Goal: Answer question/provide support: Share knowledge or assist other users

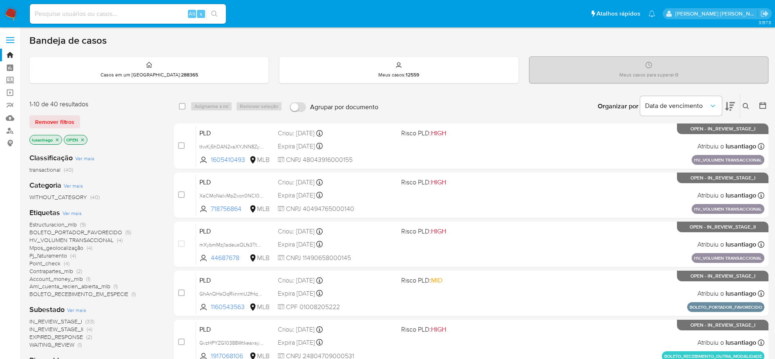
click at [96, 10] on input at bounding box center [128, 14] width 196 height 11
paste input "1864592536"
type input "1864592536"
click at [216, 9] on button "search-icon" at bounding box center [214, 13] width 17 height 11
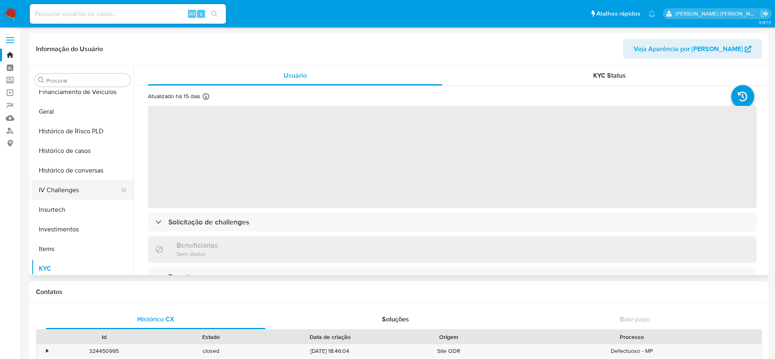
scroll to position [262, 0]
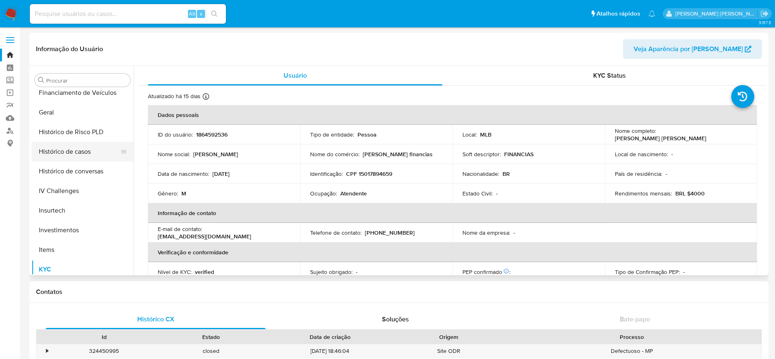
click at [86, 158] on button "Histórico de casos" at bounding box center [79, 152] width 96 height 20
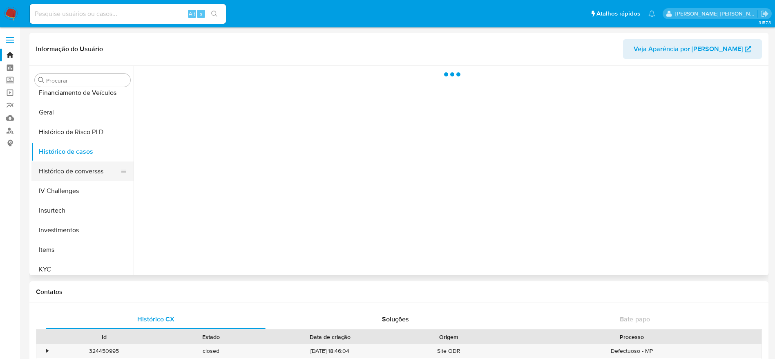
select select "10"
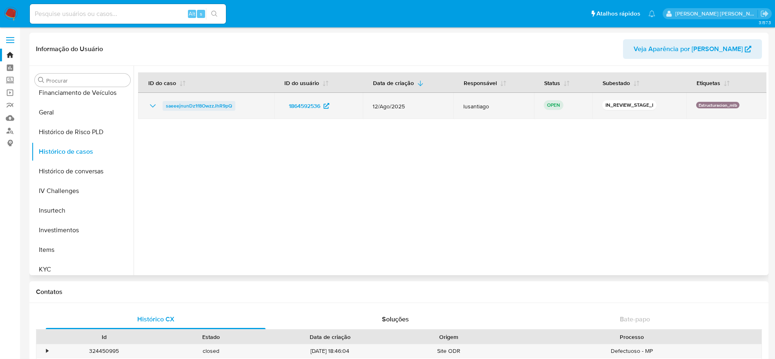
click at [215, 106] on span "saeeejnunDz1f8OwzzJhR9pQ" at bounding box center [199, 106] width 66 height 10
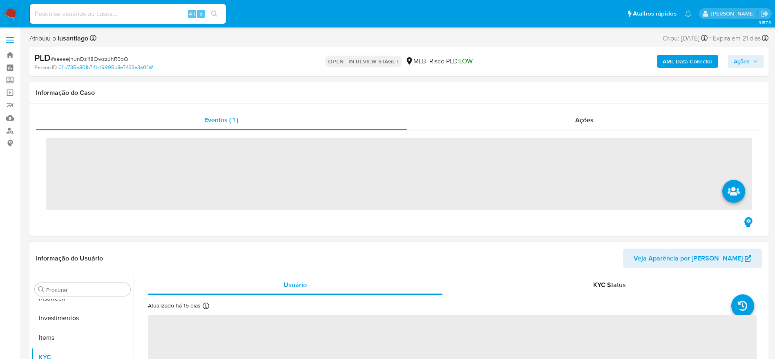
scroll to position [384, 0]
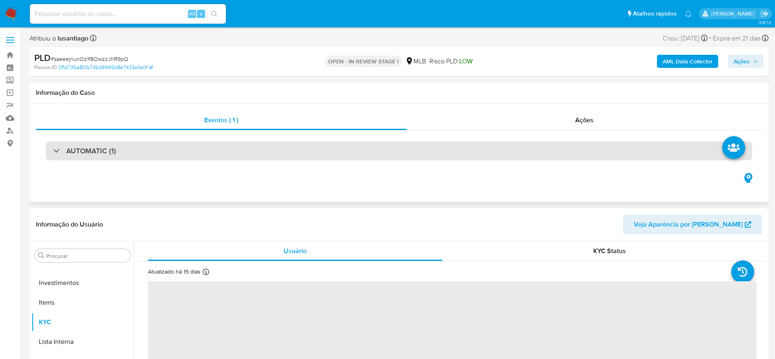
click at [175, 158] on div "AUTOMATIC (1)" at bounding box center [399, 150] width 706 height 19
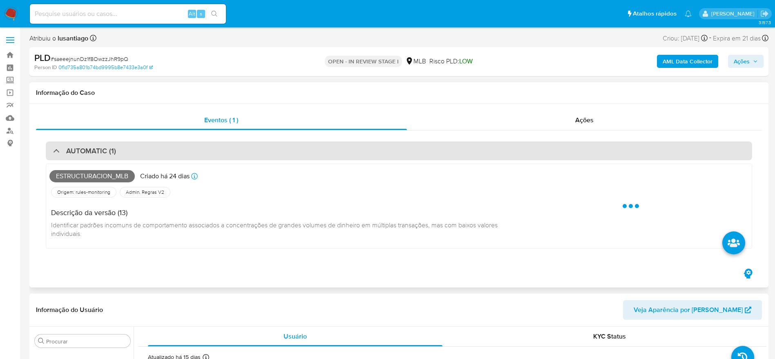
click at [179, 151] on div "AUTOMATIC (1)" at bounding box center [399, 150] width 706 height 19
select select "10"
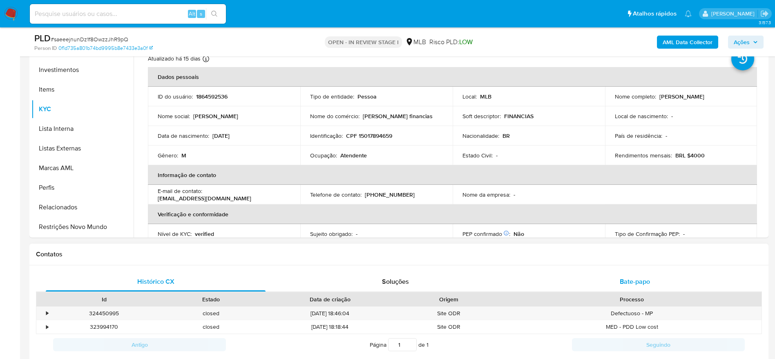
click at [635, 280] on span "Bate-papo" at bounding box center [634, 280] width 30 height 9
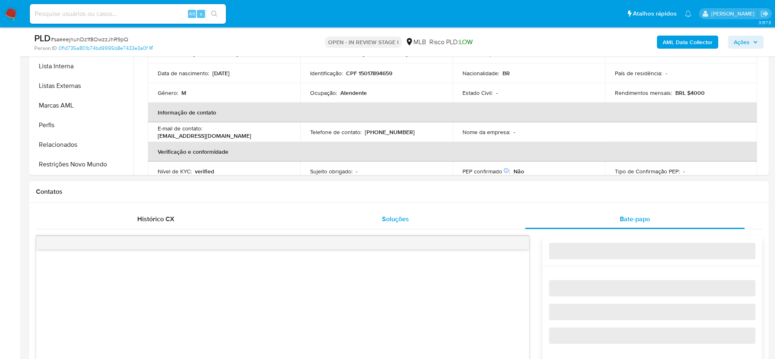
scroll to position [306, 0]
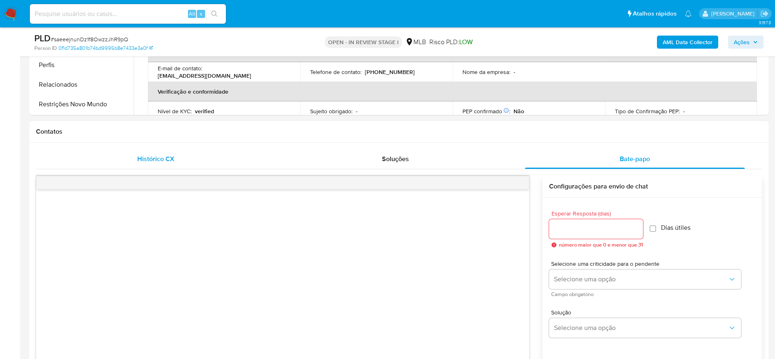
click at [165, 152] on div "Histórico CX" at bounding box center [156, 159] width 220 height 20
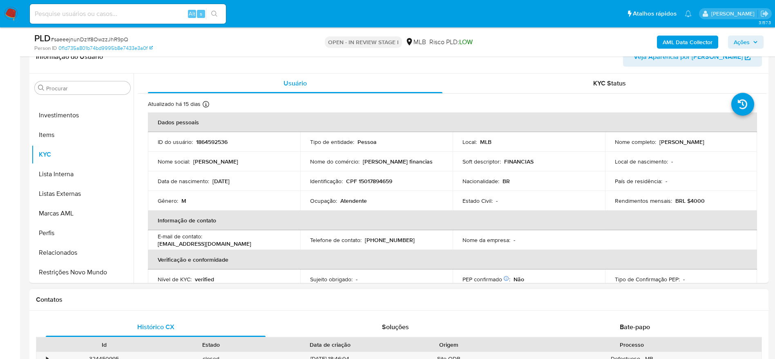
scroll to position [122, 0]
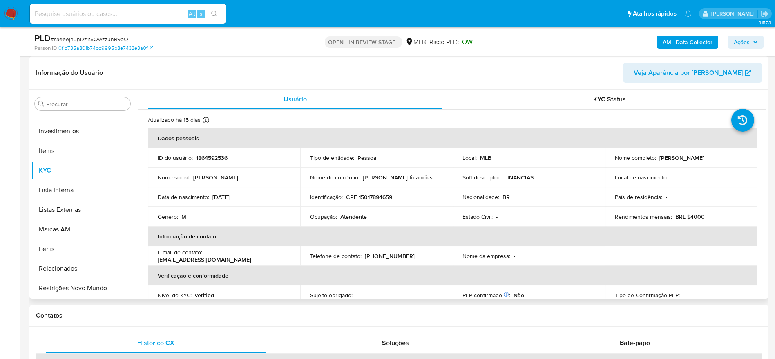
click at [368, 196] on p "CPF 15017894659" at bounding box center [369, 196] width 46 height 7
copy p "15017894659"
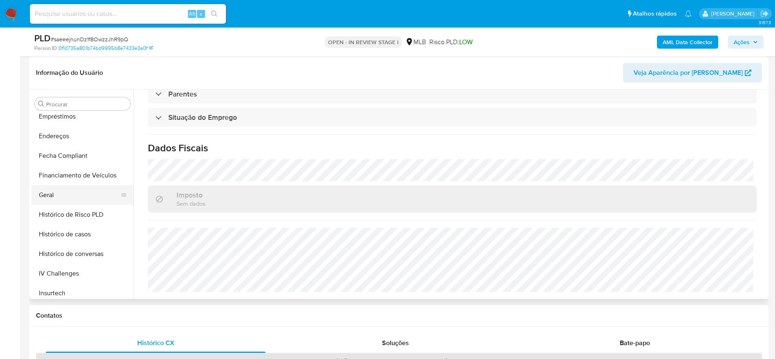
scroll to position [200, 0]
click at [49, 203] on button "Geral" at bounding box center [79, 197] width 96 height 20
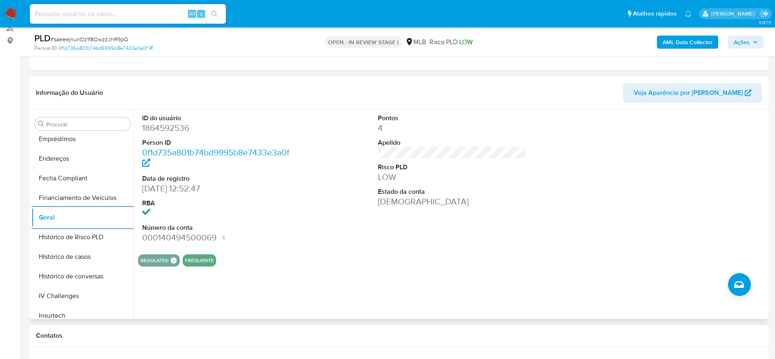
scroll to position [323, 0]
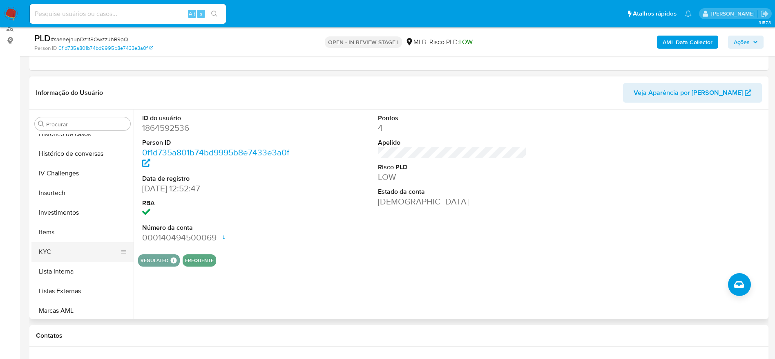
click at [71, 246] on button "KYC" at bounding box center [79, 252] width 96 height 20
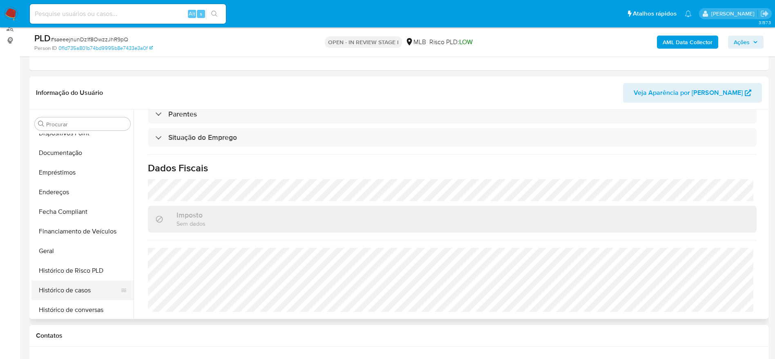
scroll to position [139, 0]
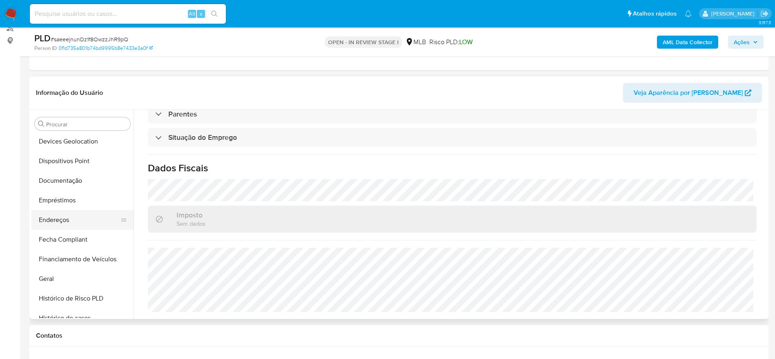
click at [67, 229] on button "Endereços" at bounding box center [79, 220] width 96 height 20
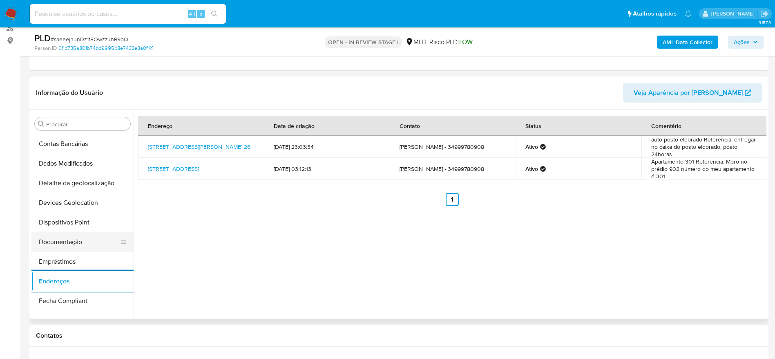
scroll to position [17, 0]
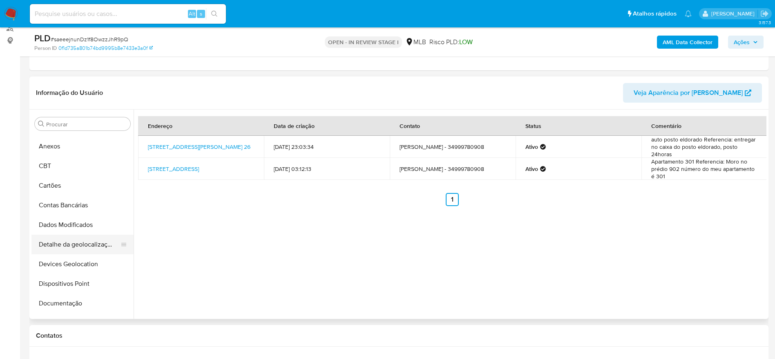
click at [90, 243] on button "Detalhe da geolocalização" at bounding box center [79, 244] width 96 height 20
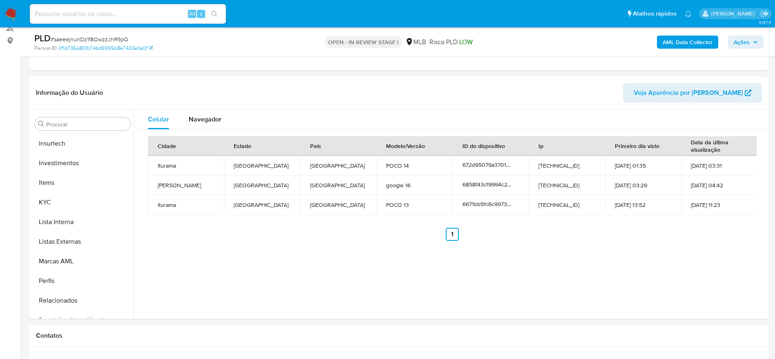
scroll to position [384, 0]
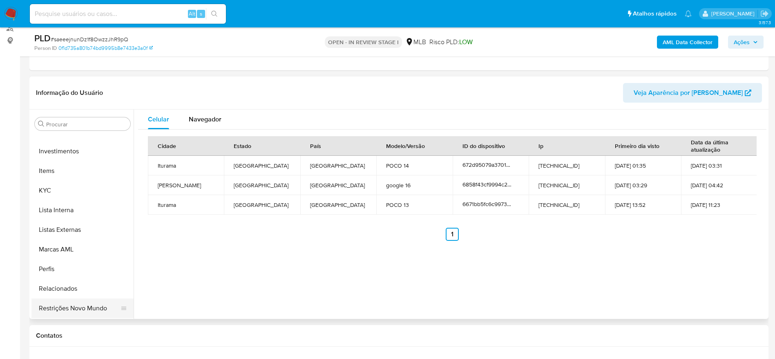
click at [76, 306] on button "Restrições Novo Mundo" at bounding box center [79, 308] width 96 height 20
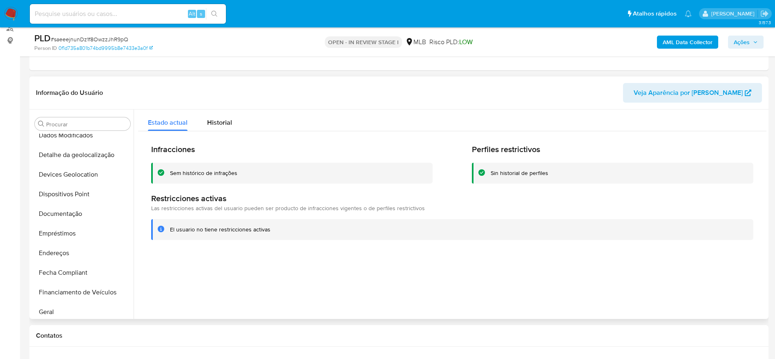
scroll to position [78, 0]
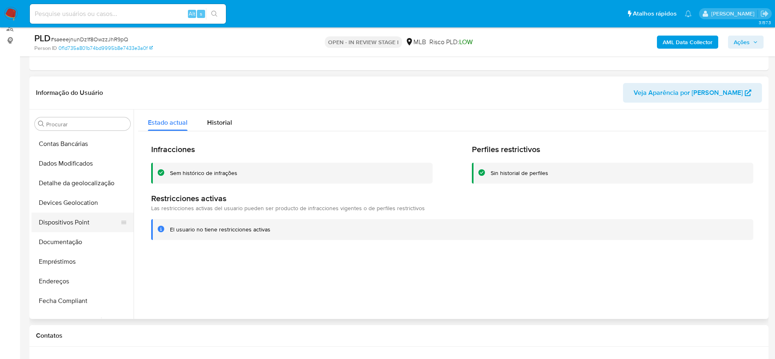
click at [67, 223] on button "Dispositivos Point" at bounding box center [79, 222] width 96 height 20
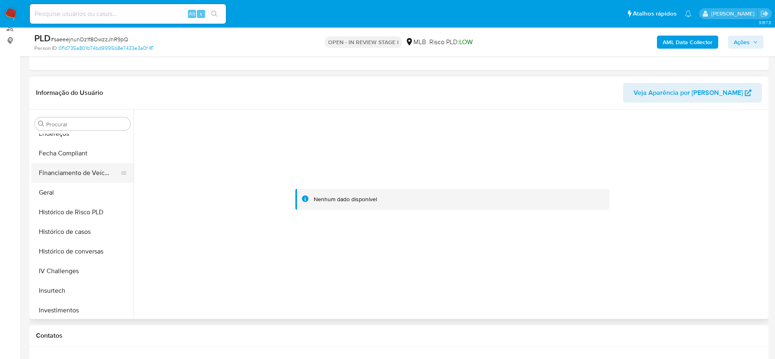
scroll to position [262, 0]
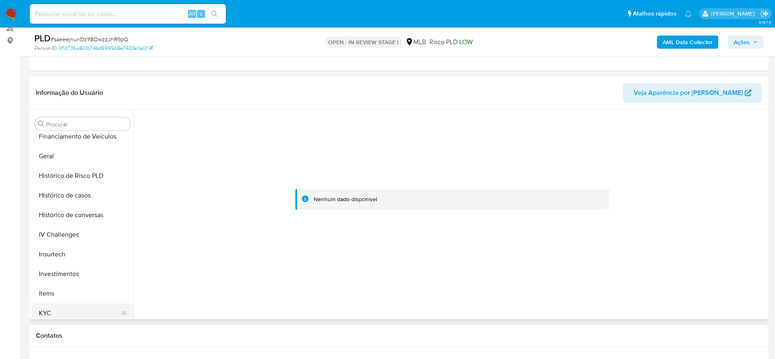
click at [67, 304] on button "KYC" at bounding box center [79, 313] width 96 height 20
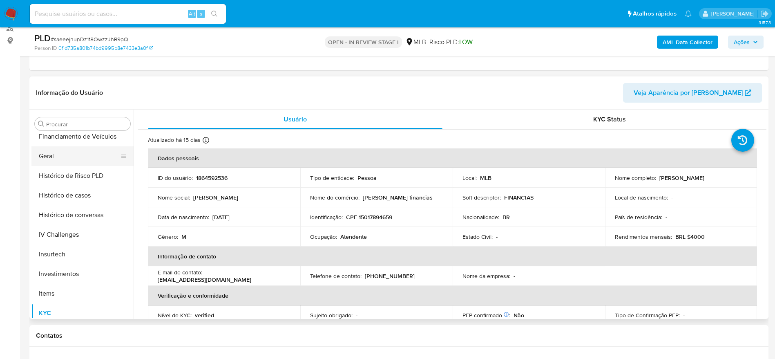
click at [77, 155] on button "Geral" at bounding box center [79, 156] width 96 height 20
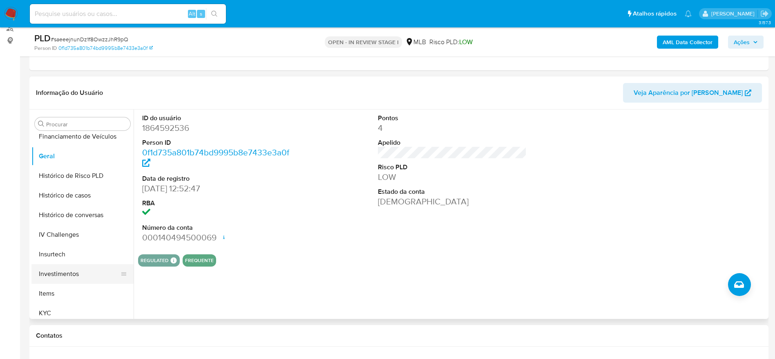
scroll to position [323, 0]
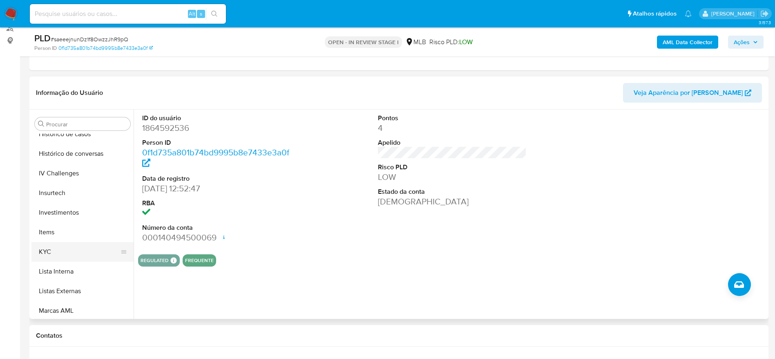
click at [55, 254] on button "KYC" at bounding box center [79, 252] width 96 height 20
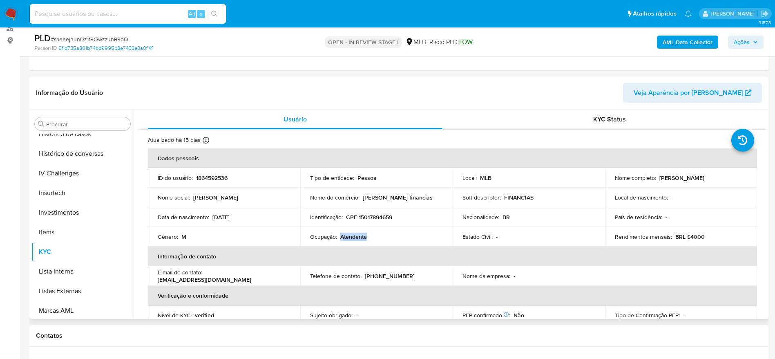
drag, startPoint x: 358, startPoint y: 238, endPoint x: 340, endPoint y: 238, distance: 18.4
click at [340, 238] on div "Ocupação : Atendente" at bounding box center [376, 236] width 133 height 7
copy p "Atendente"
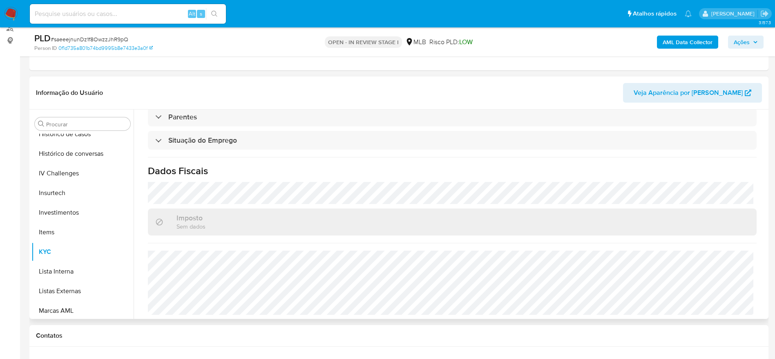
scroll to position [340, 0]
click at [675, 41] on b "AML Data Collector" at bounding box center [687, 42] width 50 height 13
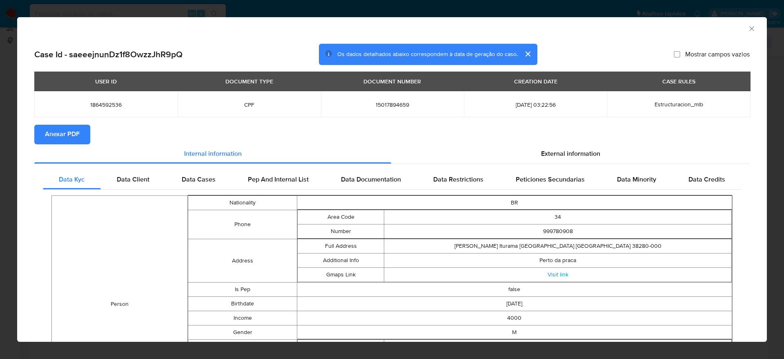
click at [78, 126] on span "Anexar PDF" at bounding box center [62, 134] width 35 height 18
click at [748, 26] on icon "Fechar a janela" at bounding box center [752, 28] width 8 height 8
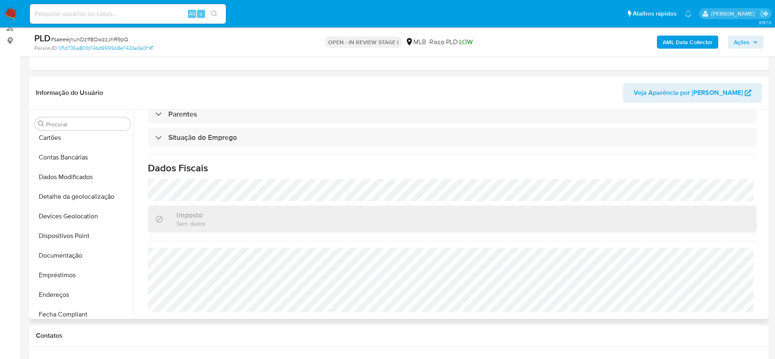
scroll to position [0, 0]
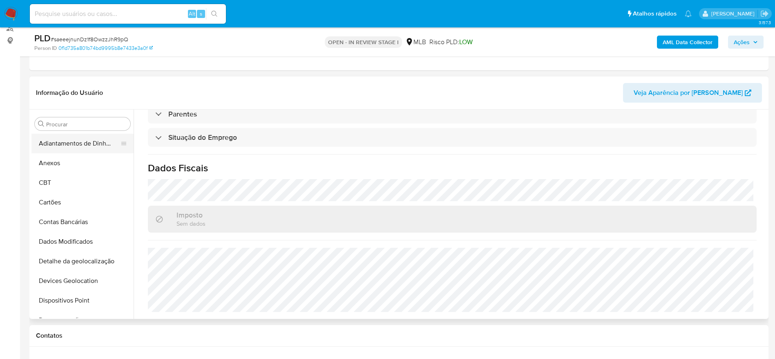
click at [61, 151] on button "Adiantamentos de Dinheiro" at bounding box center [79, 144] width 96 height 20
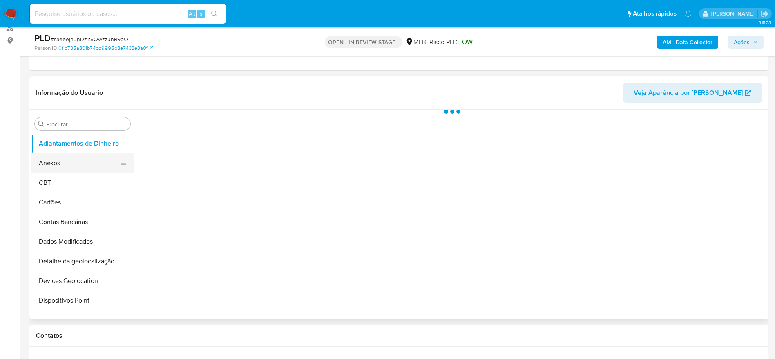
click at [61, 158] on button "Anexos" at bounding box center [79, 163] width 96 height 20
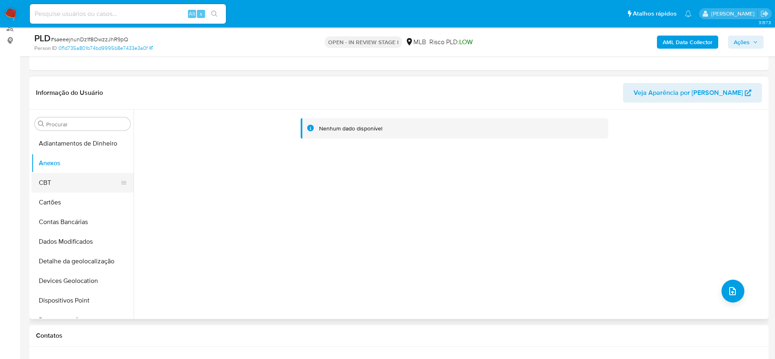
click at [54, 190] on button "CBT" at bounding box center [79, 183] width 96 height 20
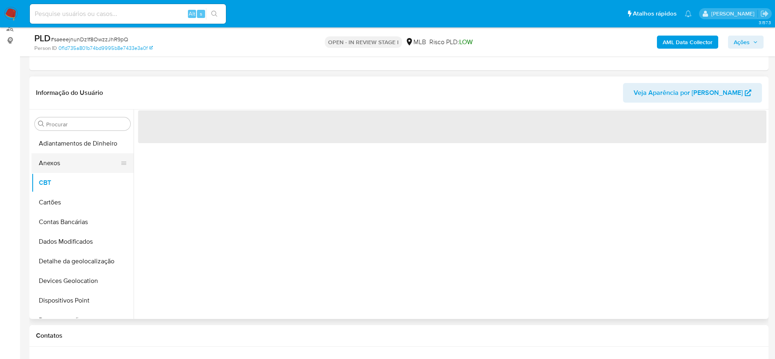
click at [56, 167] on button "Anexos" at bounding box center [79, 163] width 96 height 20
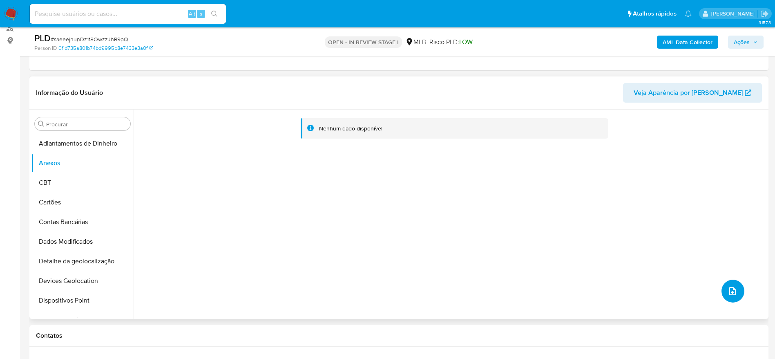
click at [730, 290] on icon "upload-file" at bounding box center [732, 291] width 7 height 8
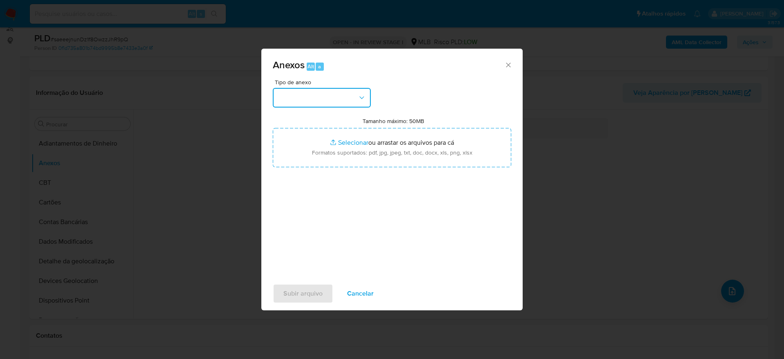
click at [305, 89] on button "button" at bounding box center [322, 98] width 98 height 20
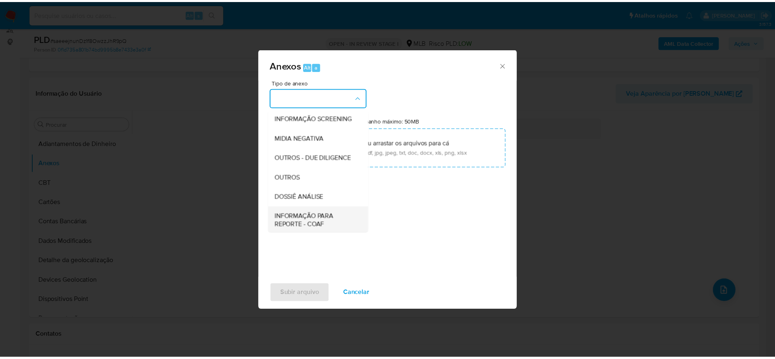
scroll to position [126, 0]
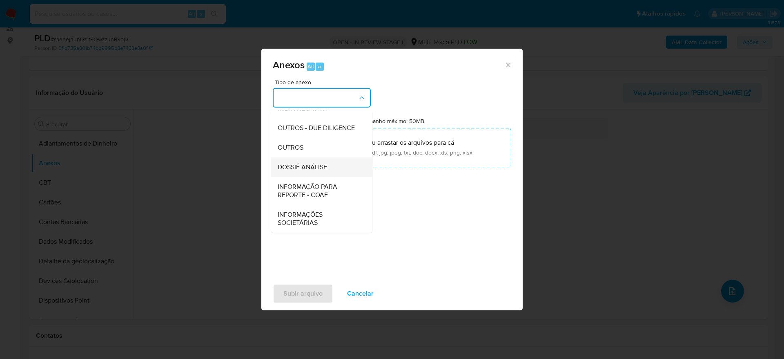
click at [321, 165] on span "DOSSIÊ ANÁLISE" at bounding box center [302, 167] width 49 height 8
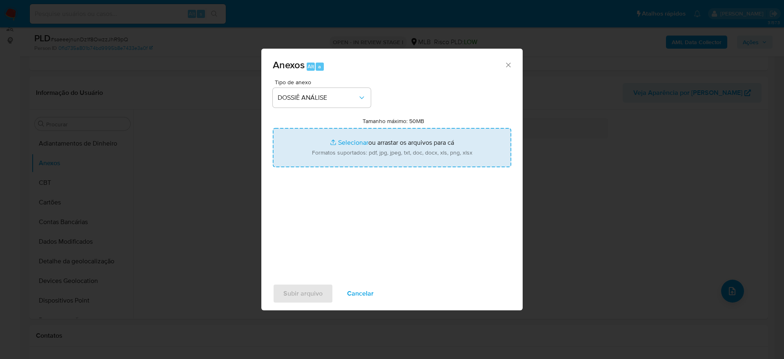
type input "C:\fakepath\Mulan 1864592536_2025_09_04_15_20_24.xlsx"
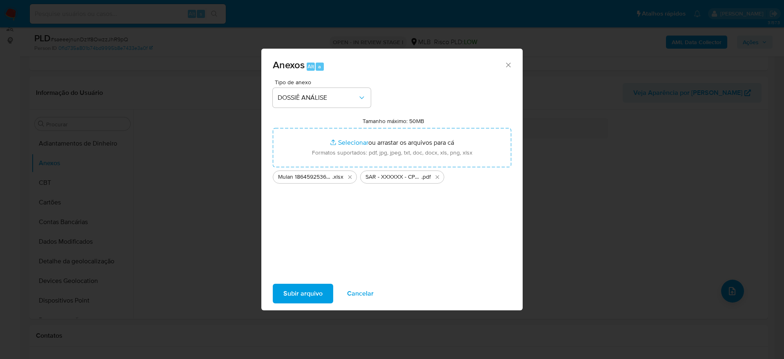
click at [308, 296] on span "Subir arquivo" at bounding box center [302, 293] width 39 height 18
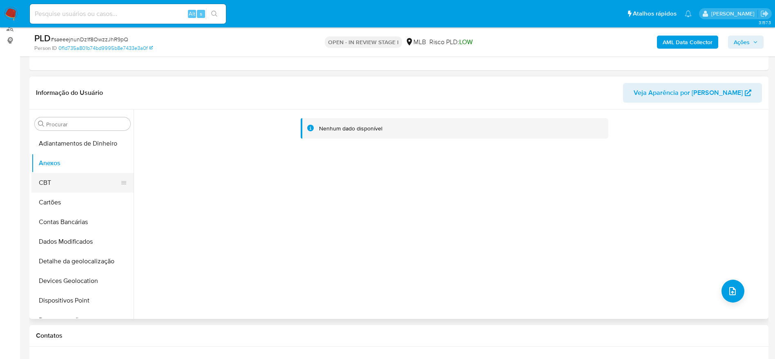
click at [65, 179] on button "CBT" at bounding box center [79, 183] width 96 height 20
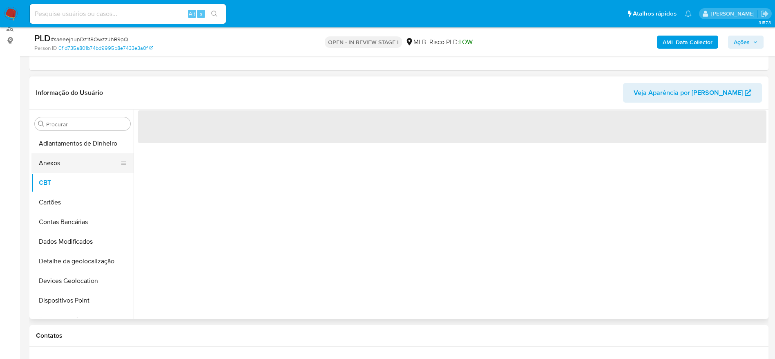
click at [67, 164] on button "Anexos" at bounding box center [79, 163] width 96 height 20
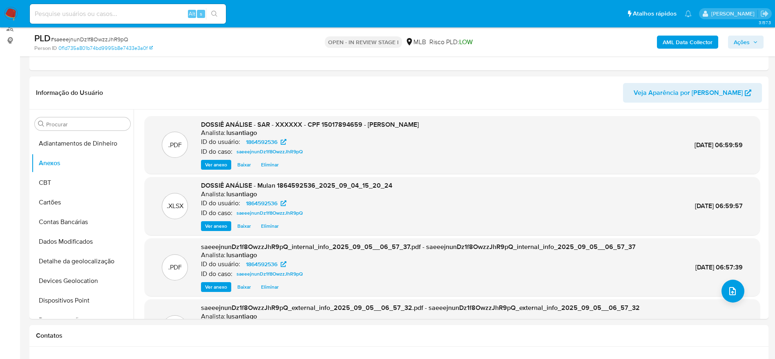
click at [751, 40] on span "Ações" at bounding box center [745, 41] width 24 height 11
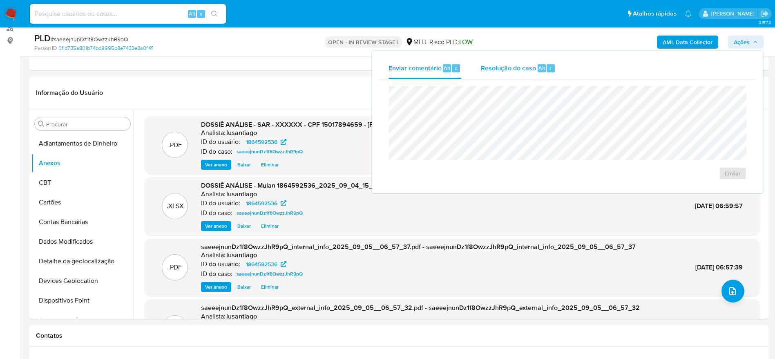
click at [527, 73] on div "Resolução do caso Alt r" at bounding box center [518, 68] width 75 height 21
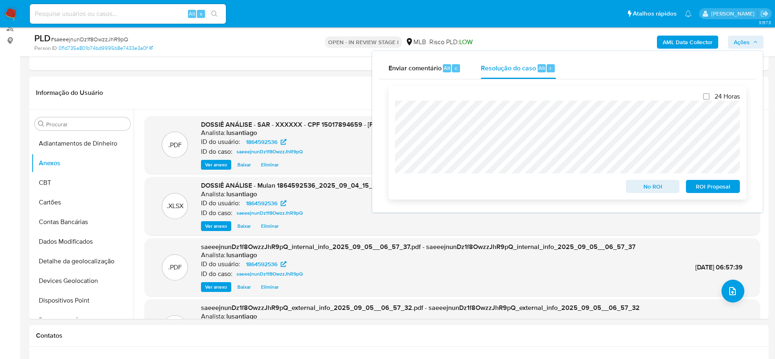
click at [713, 190] on span "ROI Proposal" at bounding box center [712, 185] width 42 height 11
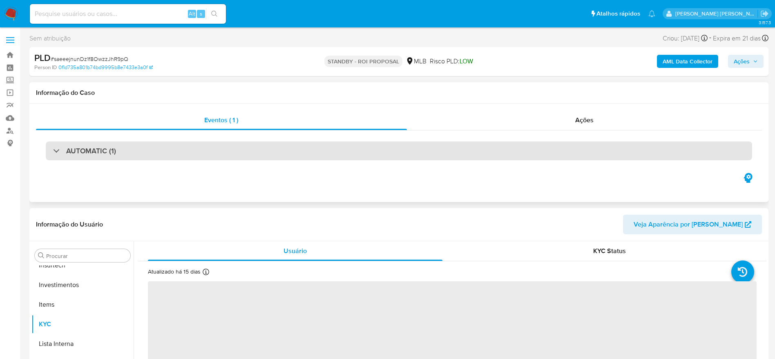
scroll to position [384, 0]
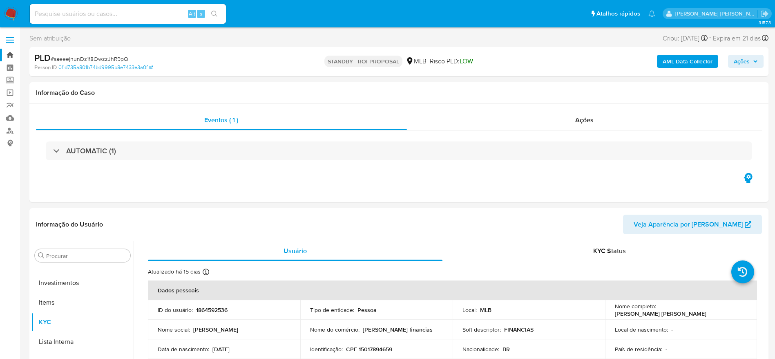
click at [9, 56] on link "Bandeja" at bounding box center [48, 55] width 97 height 13
select select "10"
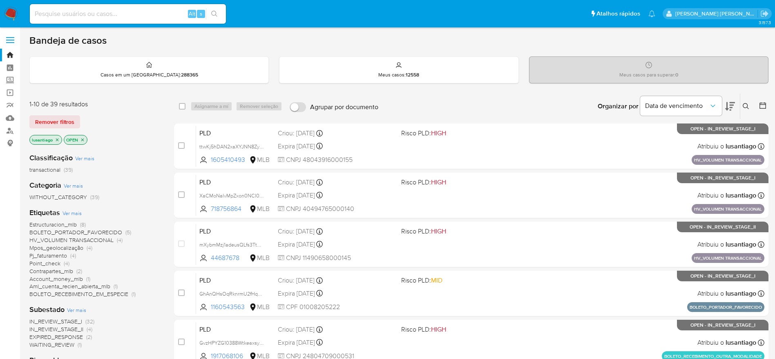
click at [94, 19] on div "Alt s" at bounding box center [128, 14] width 196 height 20
paste input "588204777"
type input "588204777"
click at [214, 15] on icon "search-icon" at bounding box center [214, 14] width 6 height 6
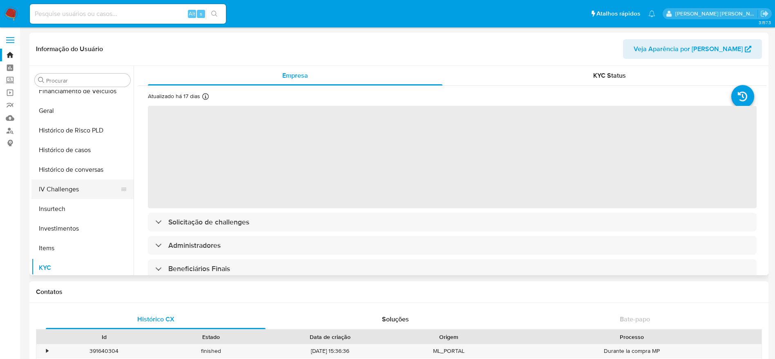
scroll to position [262, 0]
click at [71, 157] on button "Histórico de casos" at bounding box center [79, 152] width 96 height 20
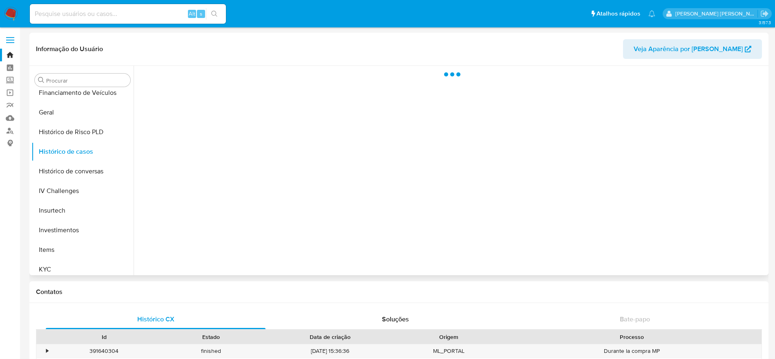
select select "10"
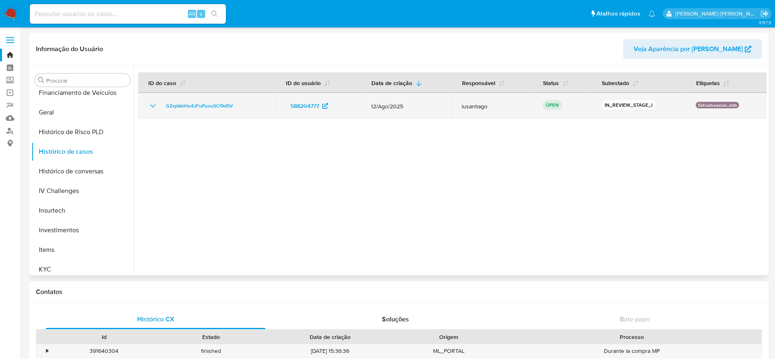
click at [215, 99] on td "GZxpVeiHu4JFuPuouSCf9d5V" at bounding box center [207, 106] width 138 height 26
click at [208, 107] on span "GZxpVeiHu4JFuPuouSCf9d5V" at bounding box center [199, 106] width 67 height 10
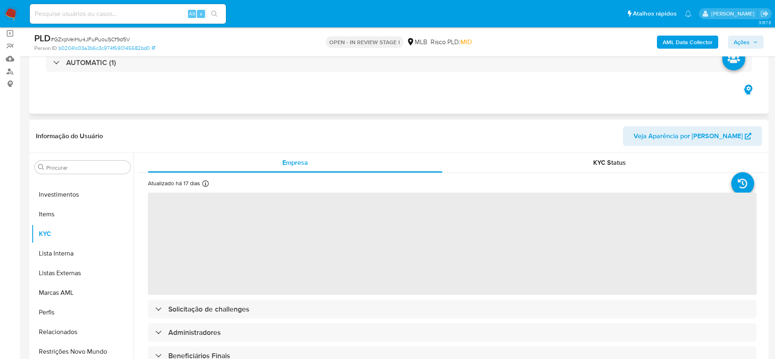
scroll to position [122, 0]
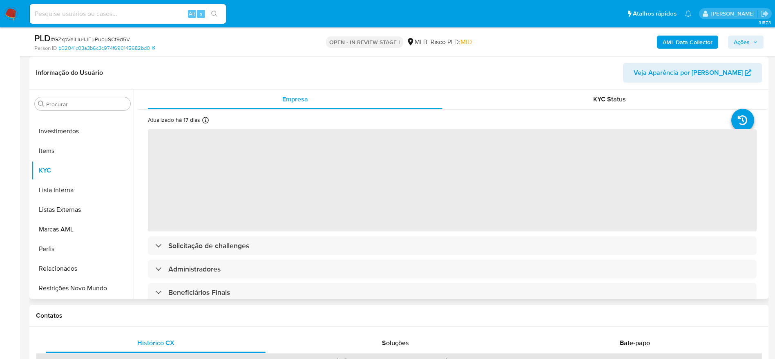
select select "10"
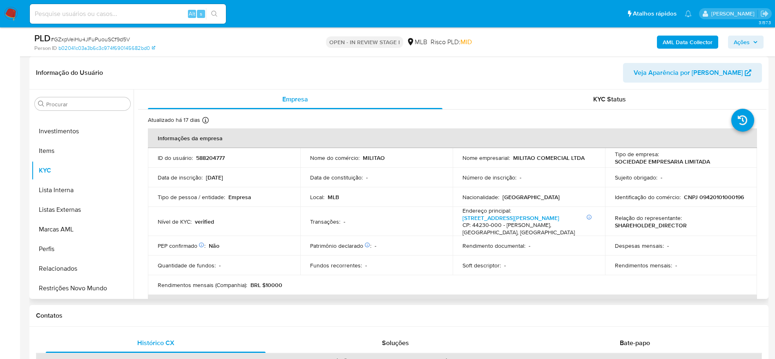
click at [714, 194] on p "CNPJ 09420101000196" at bounding box center [714, 196] width 60 height 7
copy p "09420101000196"
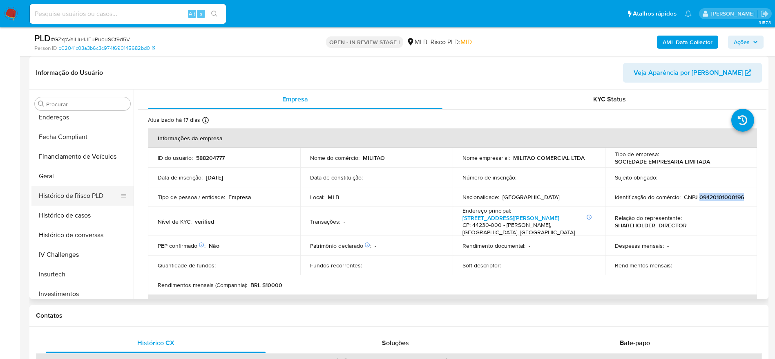
scroll to position [200, 0]
click at [48, 203] on button "Geral" at bounding box center [79, 197] width 96 height 20
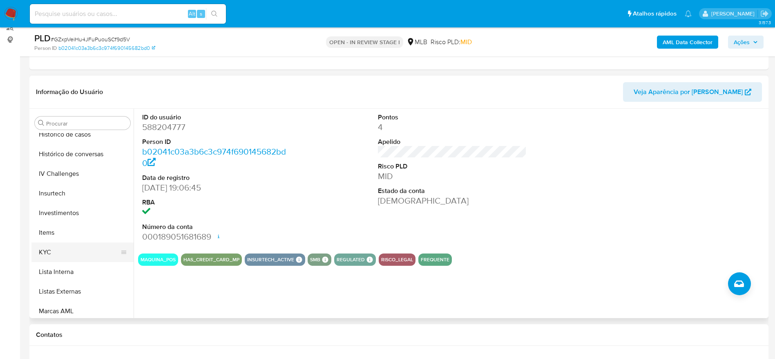
scroll to position [323, 0]
click at [70, 254] on button "KYC" at bounding box center [79, 251] width 96 height 20
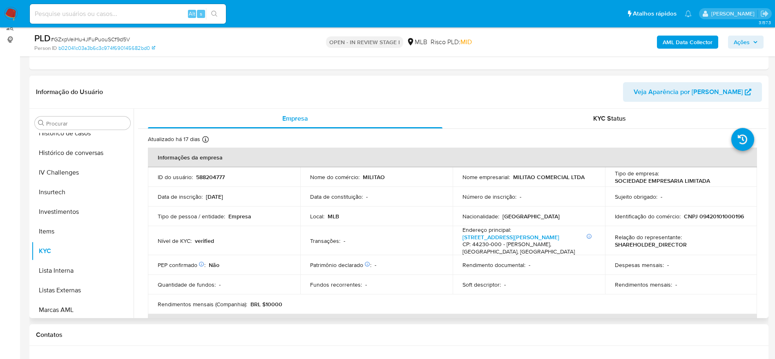
drag, startPoint x: 762, startPoint y: 127, endPoint x: 764, endPoint y: 138, distance: 10.3
click at [764, 138] on div "Empresa KYC Status Atualizado há 17 dias Criado: [DATE] 20:06:54 Atualizado: [D…" at bounding box center [450, 213] width 632 height 209
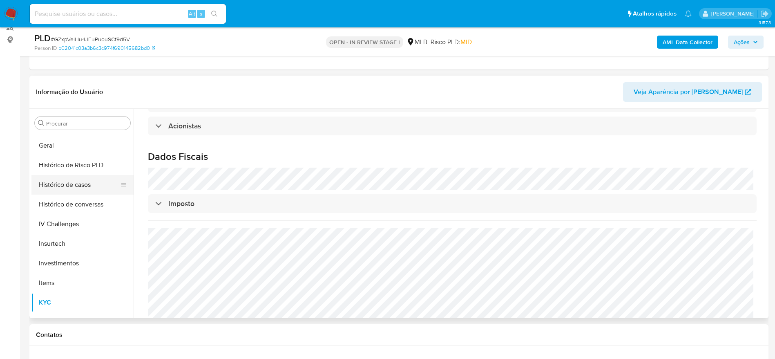
scroll to position [200, 0]
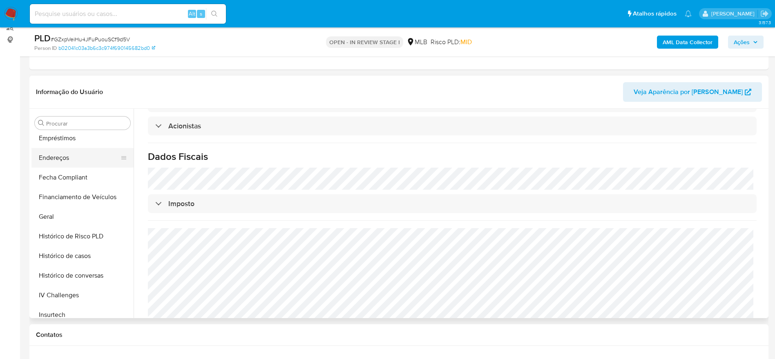
click at [53, 160] on button "Endereços" at bounding box center [79, 158] width 96 height 20
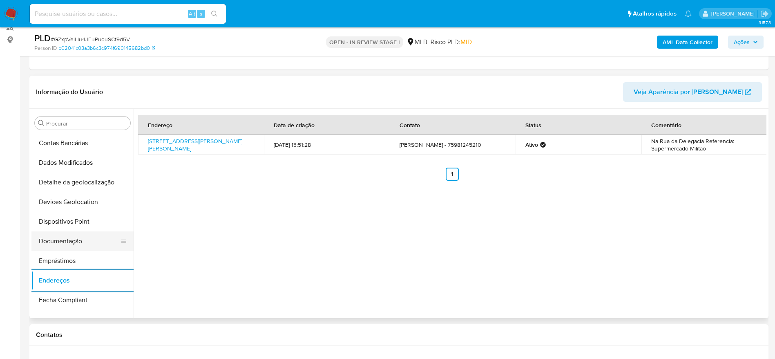
scroll to position [17, 0]
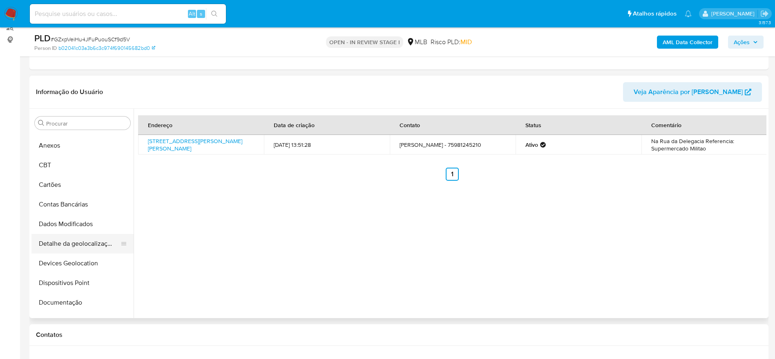
click at [73, 241] on button "Detalhe da geolocalização" at bounding box center [79, 244] width 96 height 20
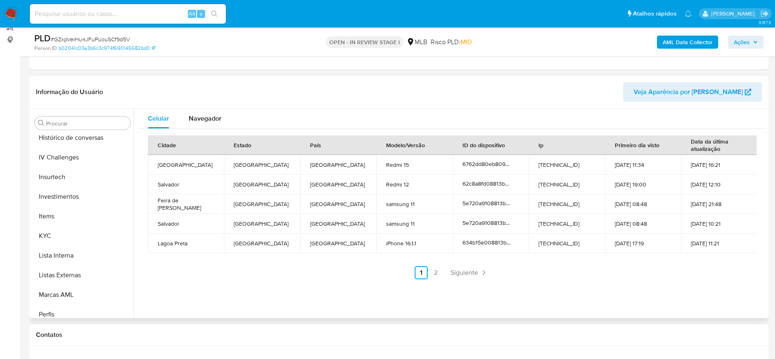
scroll to position [384, 0]
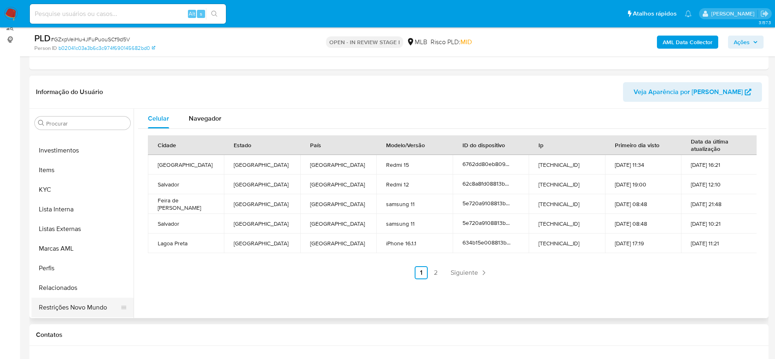
click at [89, 303] on button "Restrições Novo Mundo" at bounding box center [79, 307] width 96 height 20
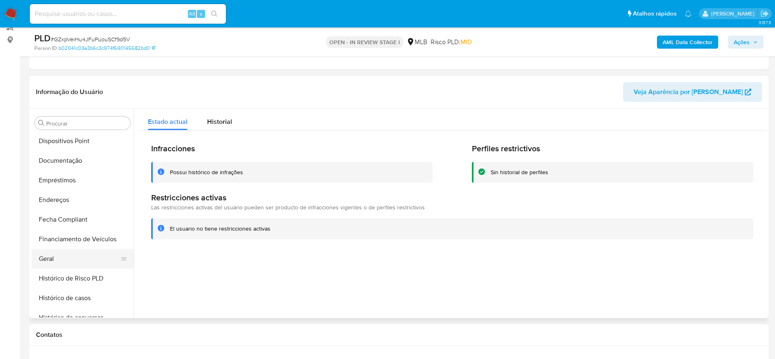
scroll to position [139, 0]
click at [76, 151] on button "Dispositivos Point" at bounding box center [79, 160] width 96 height 20
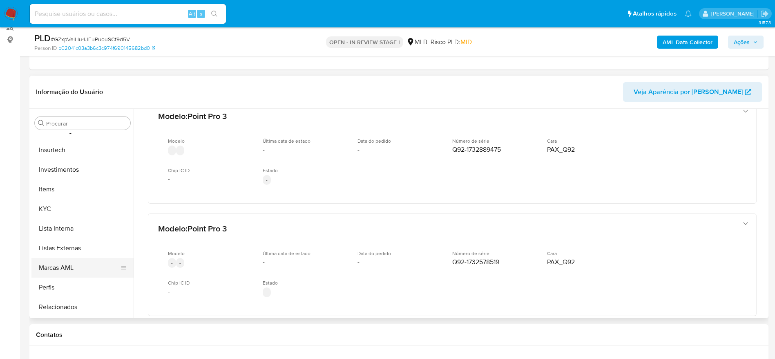
scroll to position [384, 0]
click at [61, 193] on button "KYC" at bounding box center [79, 190] width 96 height 20
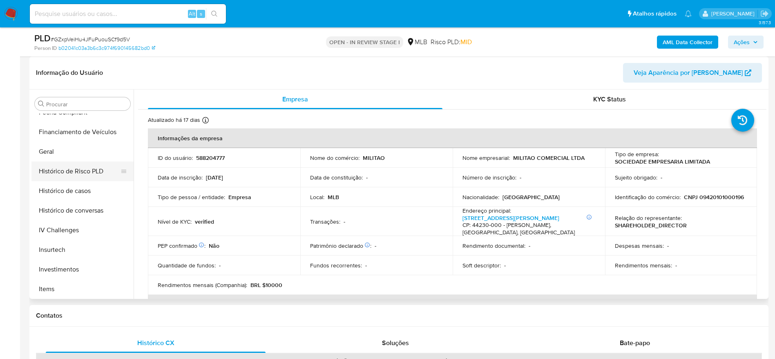
scroll to position [200, 0]
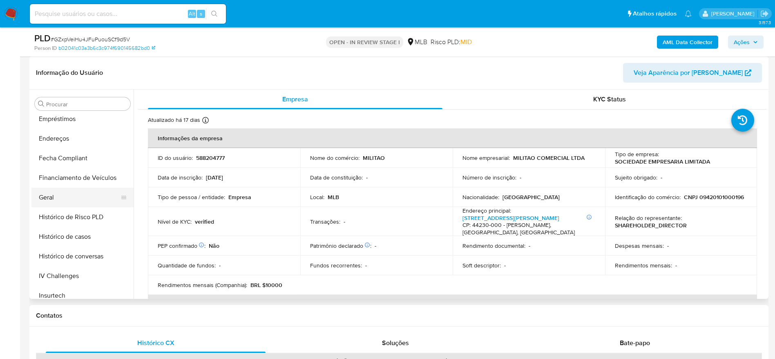
click at [67, 185] on button "Financiamento de Veículos" at bounding box center [82, 178] width 102 height 20
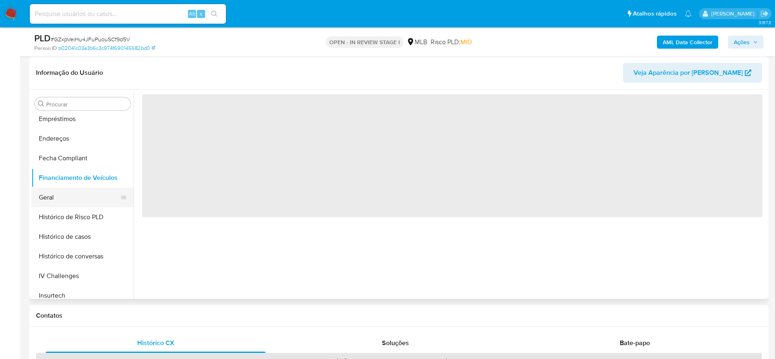
click at [62, 196] on button "Geral" at bounding box center [79, 197] width 96 height 20
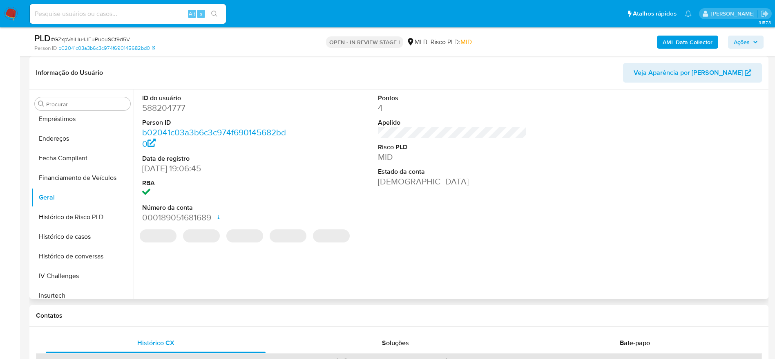
click at [168, 278] on div "ID do usuário 588204777 Person ID b02041c03a3b6c3c974f690145682bd0 Data de regi…" at bounding box center [450, 193] width 632 height 209
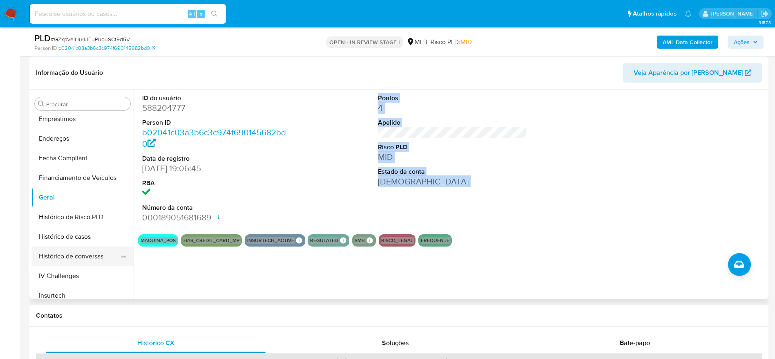
scroll to position [262, 0]
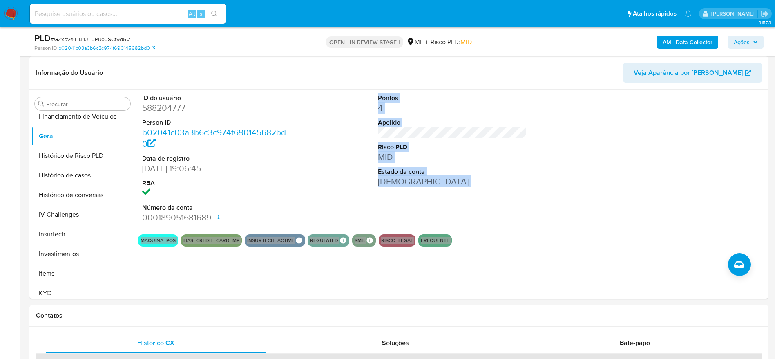
click at [748, 40] on span "Ações" at bounding box center [741, 42] width 16 height 13
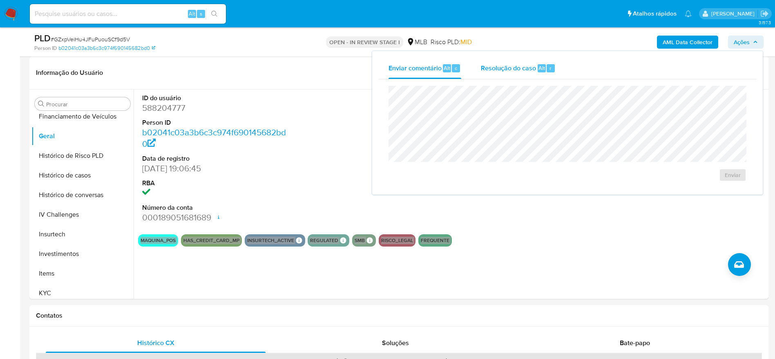
click at [486, 72] on div "Resolução do caso Alt r" at bounding box center [518, 68] width 75 height 21
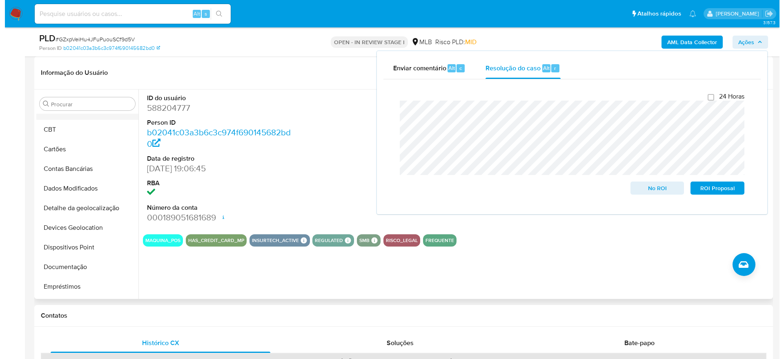
scroll to position [0, 0]
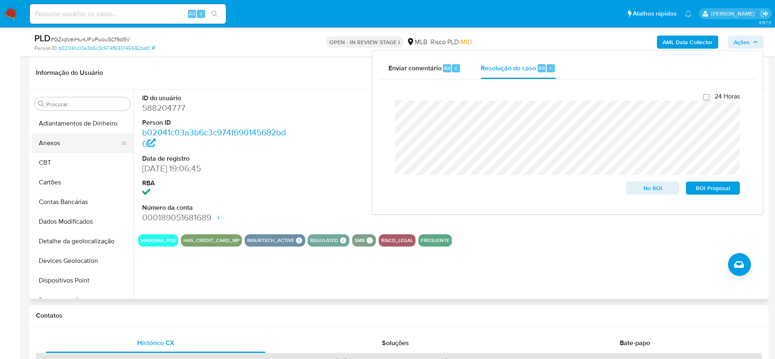
click at [77, 145] on button "Anexos" at bounding box center [79, 143] width 96 height 20
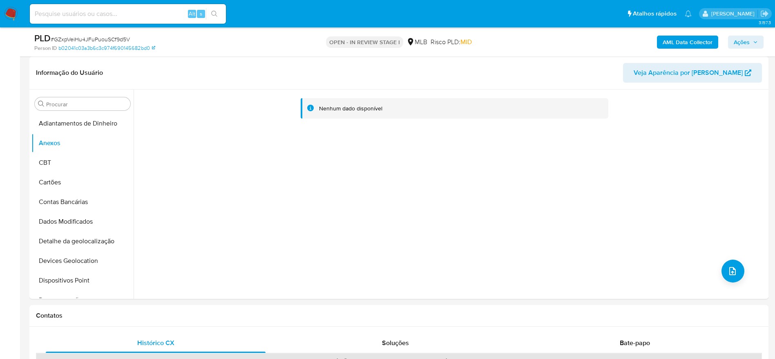
click at [673, 37] on b "AML Data Collector" at bounding box center [687, 42] width 50 height 13
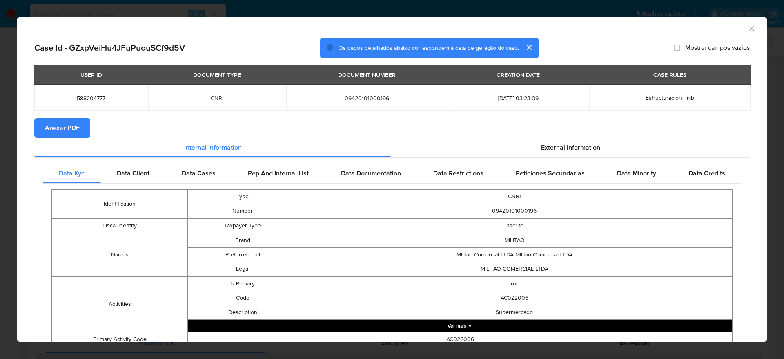
click at [71, 127] on span "Anexar PDF" at bounding box center [62, 128] width 35 height 18
click at [748, 27] on icon "Fechar a janela" at bounding box center [752, 28] width 8 height 8
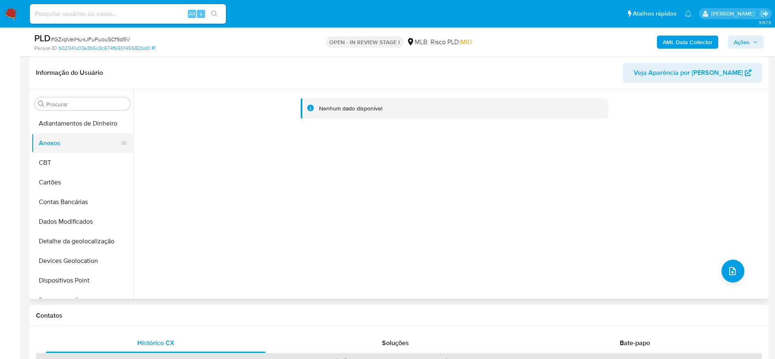
drag, startPoint x: 95, startPoint y: 160, endPoint x: 87, endPoint y: 150, distance: 13.1
click at [93, 159] on button "CBT" at bounding box center [82, 163] width 102 height 20
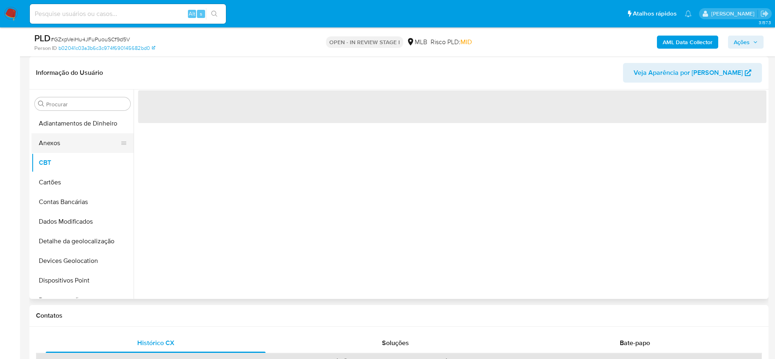
click at [87, 150] on button "Anexos" at bounding box center [79, 143] width 96 height 20
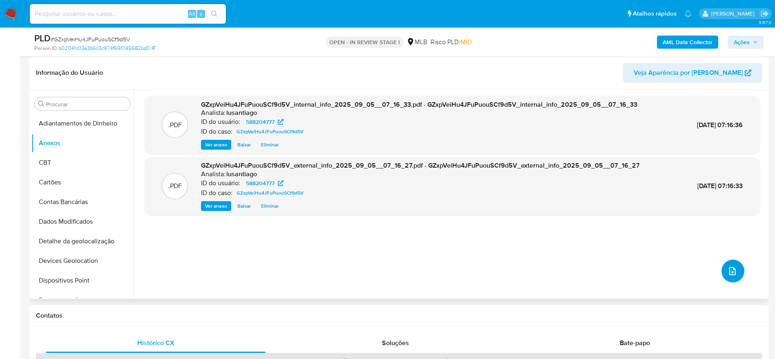
click at [730, 266] on icon "upload-file" at bounding box center [732, 271] width 10 height 10
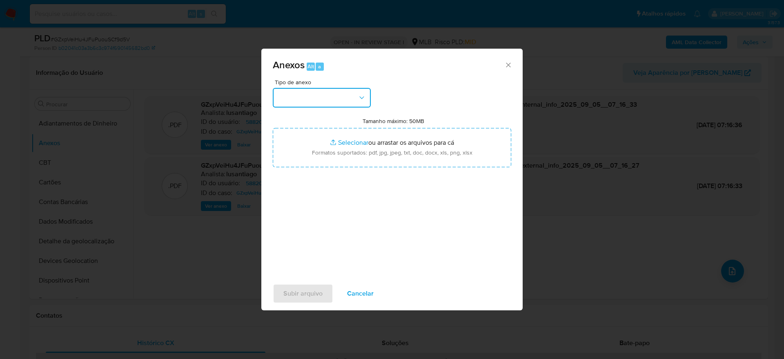
click at [327, 95] on button "button" at bounding box center [322, 98] width 98 height 20
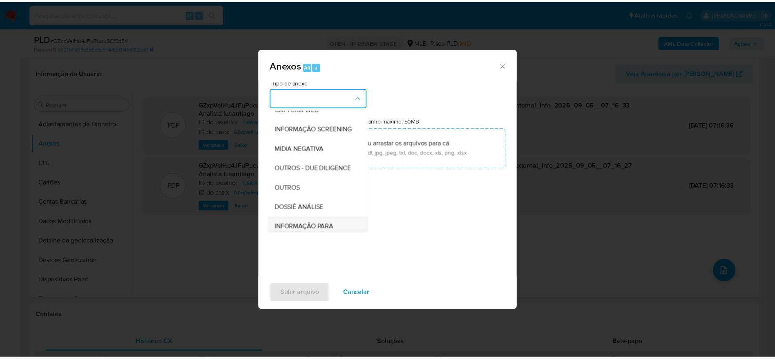
scroll to position [126, 0]
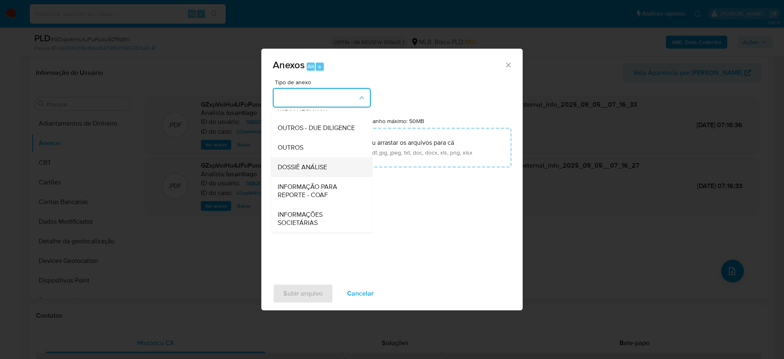
click at [316, 166] on span "DOSSIÊ ANÁLISE" at bounding box center [302, 167] width 49 height 8
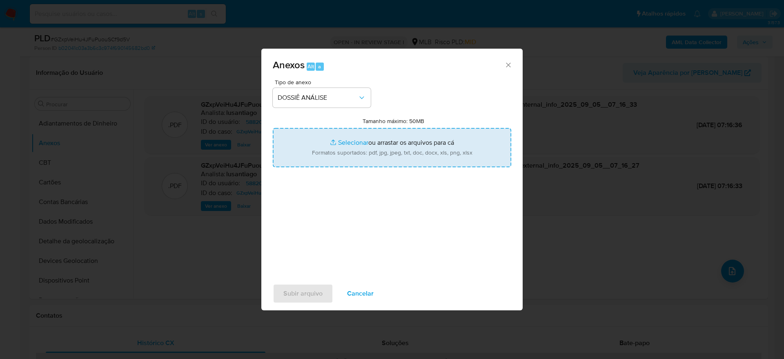
type input "C:\fakepath\Mulan 588204777_2025_09_04_15_19_41.xlsx"
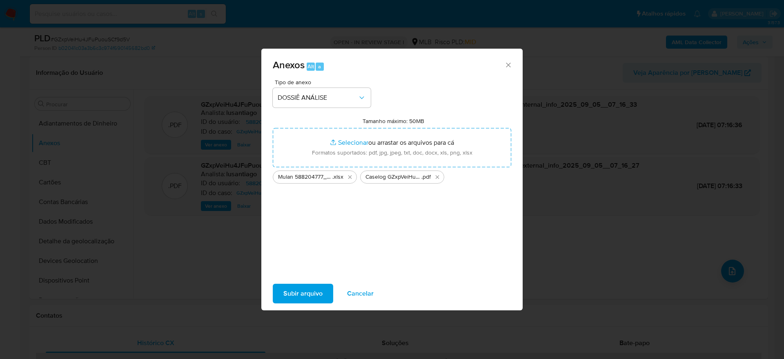
click at [311, 294] on span "Subir arquivo" at bounding box center [302, 293] width 39 height 18
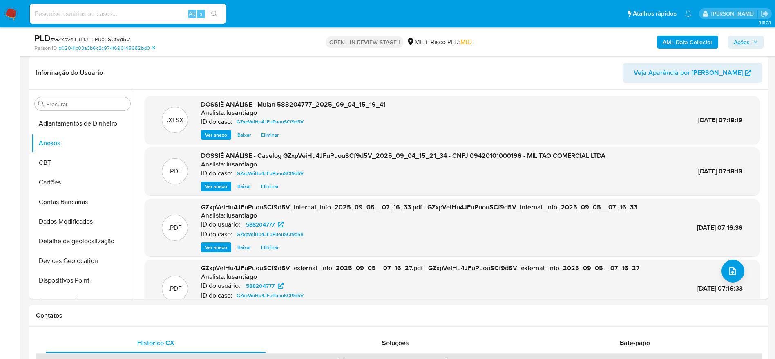
click at [752, 42] on span "Ações" at bounding box center [745, 41] width 24 height 11
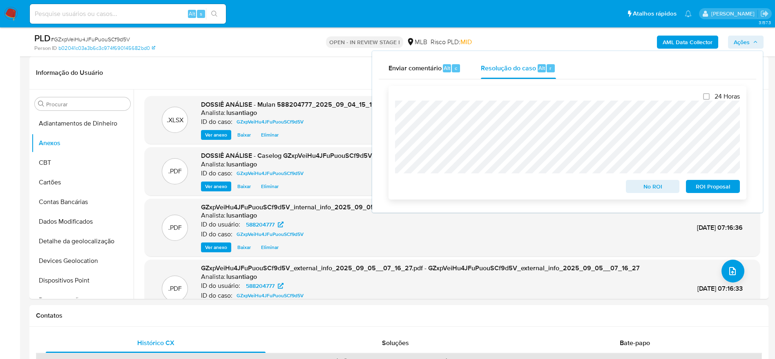
click at [660, 187] on span "No ROI" at bounding box center [652, 185] width 42 height 11
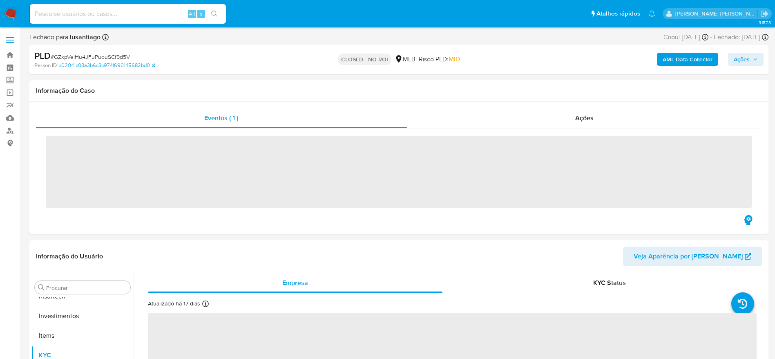
scroll to position [384, 0]
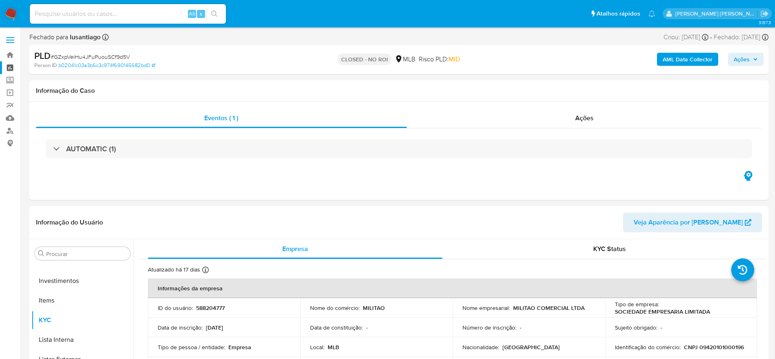
select select "10"
click at [10, 65] on link "Painel" at bounding box center [48, 67] width 97 height 13
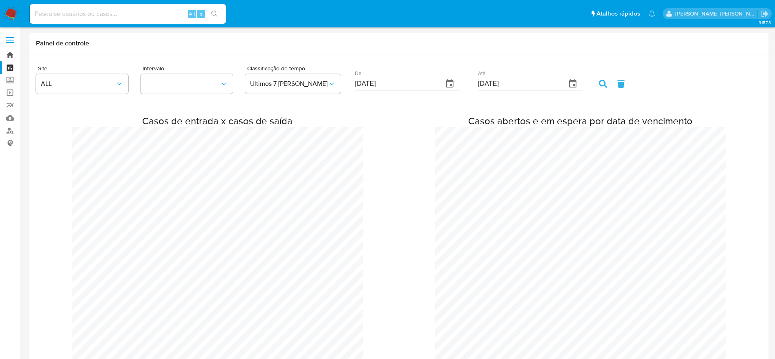
click at [5, 57] on link "Bandeja" at bounding box center [48, 55] width 97 height 13
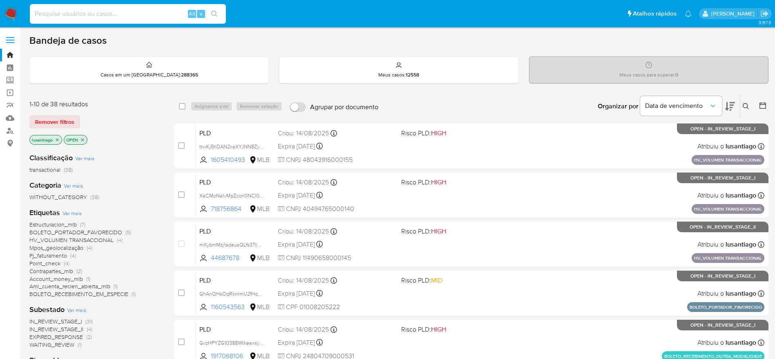
click at [101, 12] on input at bounding box center [128, 14] width 196 height 11
paste input "134914572"
type input "134914572"
click at [216, 14] on icon "search-icon" at bounding box center [214, 14] width 7 height 7
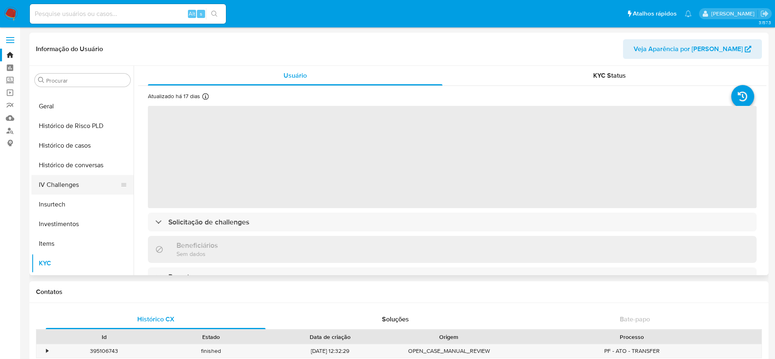
scroll to position [262, 0]
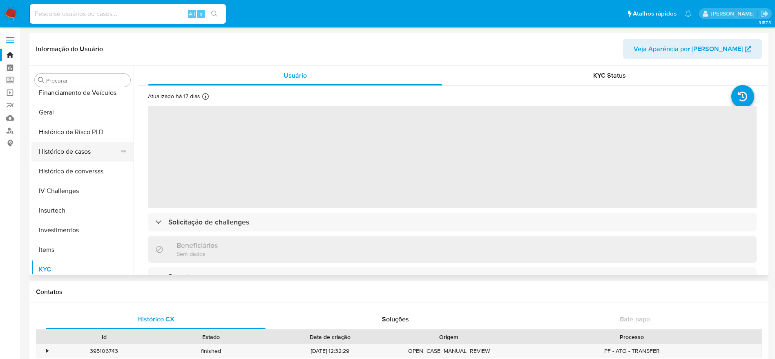
click at [76, 146] on button "Histórico de casos" at bounding box center [79, 152] width 96 height 20
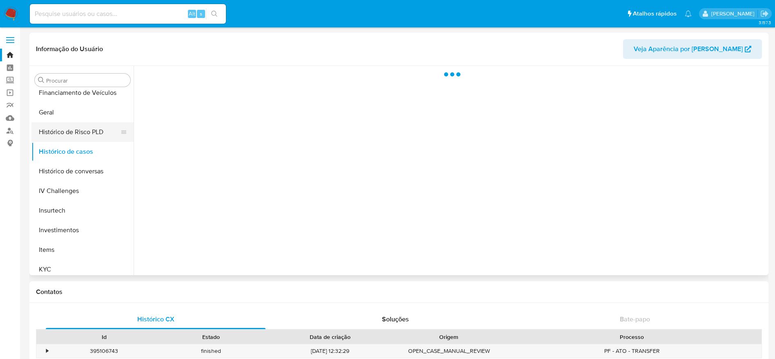
select select "10"
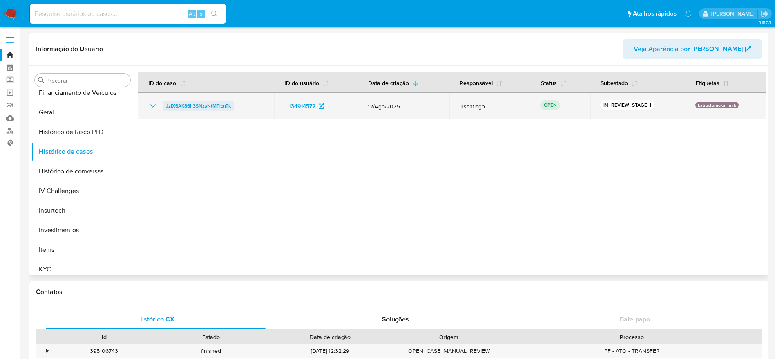
click at [186, 104] on span "JziX6AK86h3SNzsNtMPlcnTk" at bounding box center [198, 106] width 65 height 10
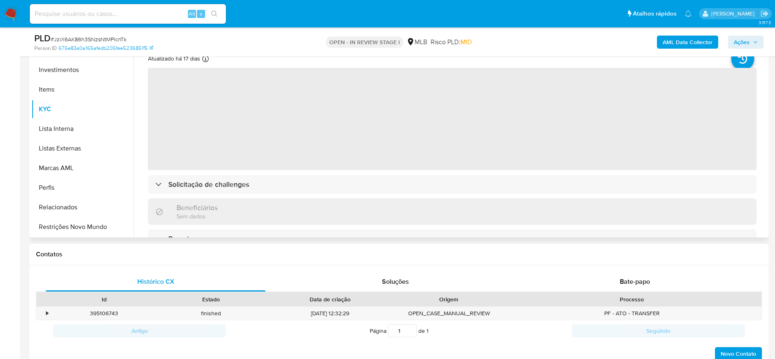
scroll to position [122, 0]
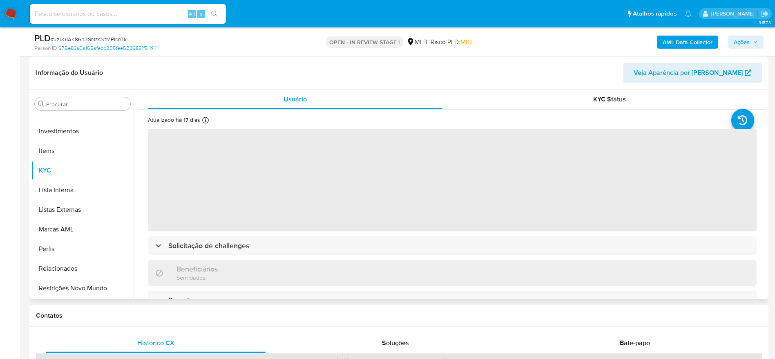
select select "10"
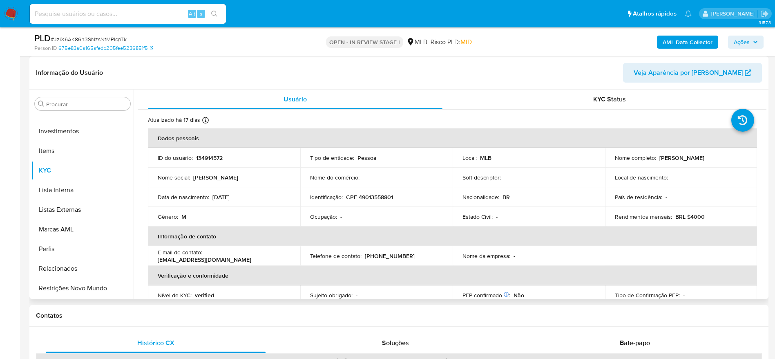
click at [372, 196] on p "CPF 49013558801" at bounding box center [369, 196] width 47 height 7
copy p "49013558801"
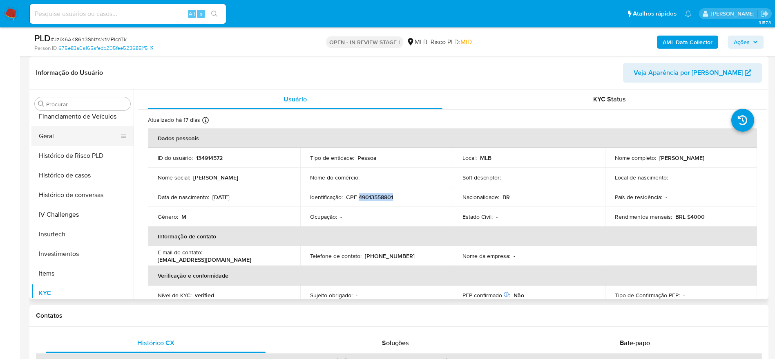
click at [67, 140] on button "Geral" at bounding box center [79, 136] width 96 height 20
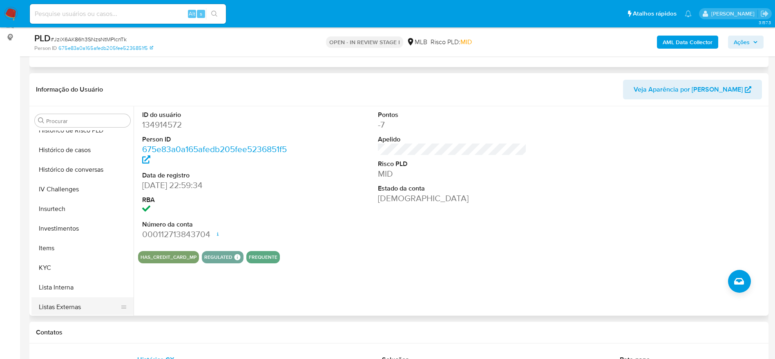
scroll to position [323, 0]
click at [54, 248] on button "KYC" at bounding box center [79, 248] width 96 height 20
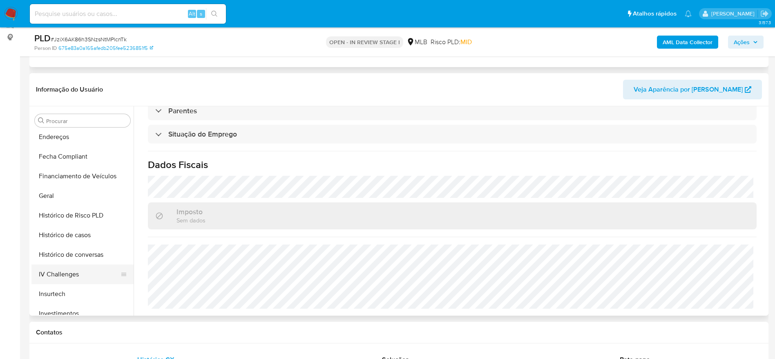
scroll to position [200, 0]
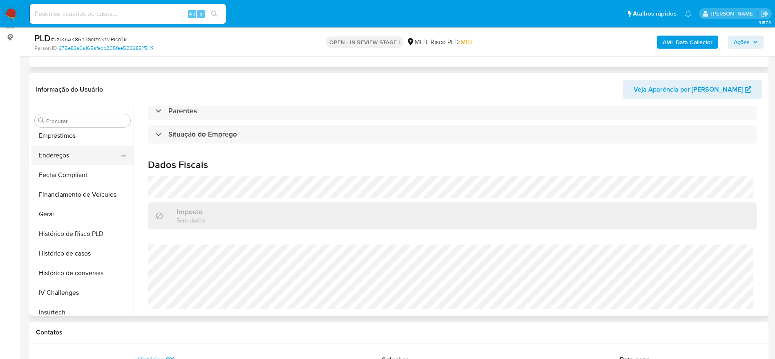
click at [71, 155] on button "Endereços" at bounding box center [79, 155] width 96 height 20
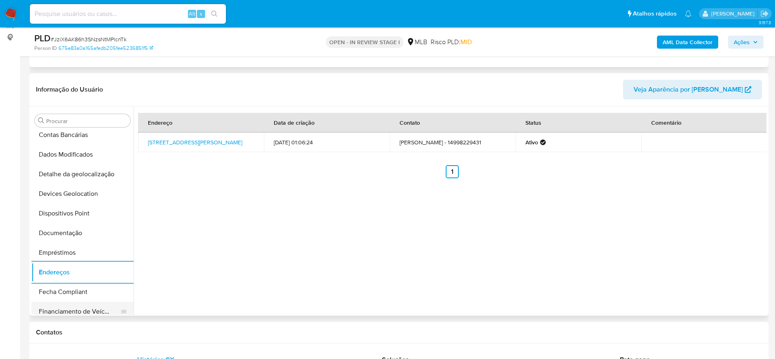
scroll to position [78, 0]
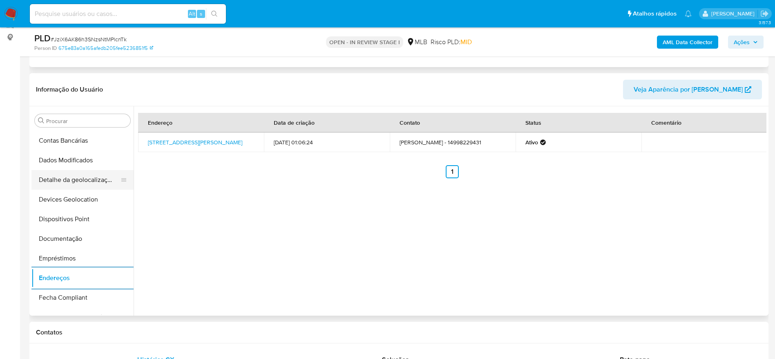
click at [94, 178] on button "Detalhe da geolocalização" at bounding box center [79, 180] width 96 height 20
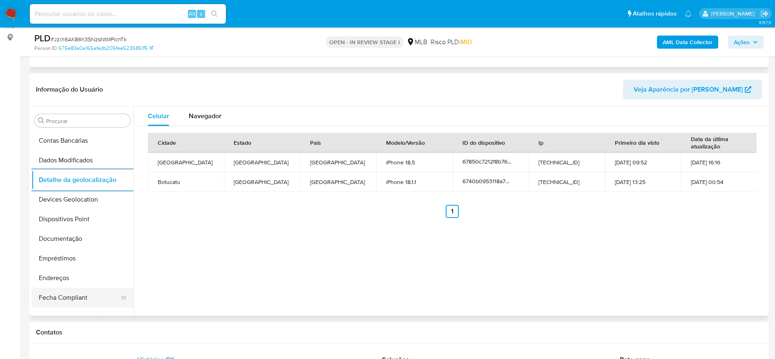
scroll to position [384, 0]
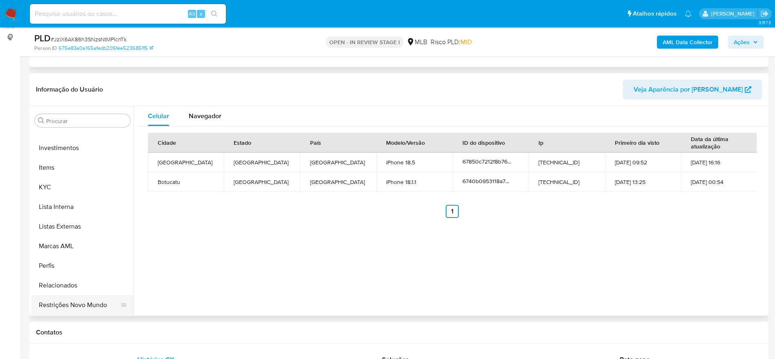
click at [86, 298] on button "Restrições Novo Mundo" at bounding box center [79, 305] width 96 height 20
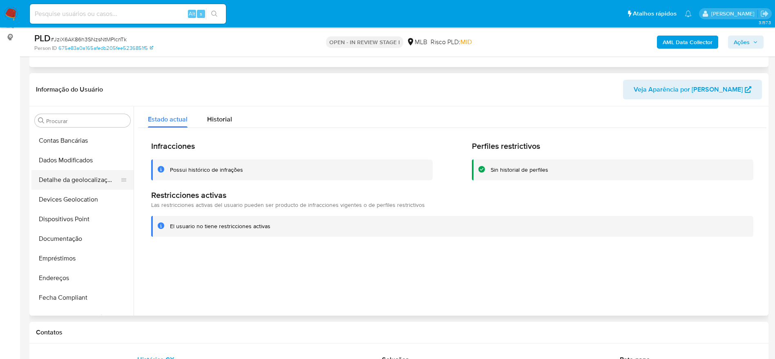
scroll to position [0, 0]
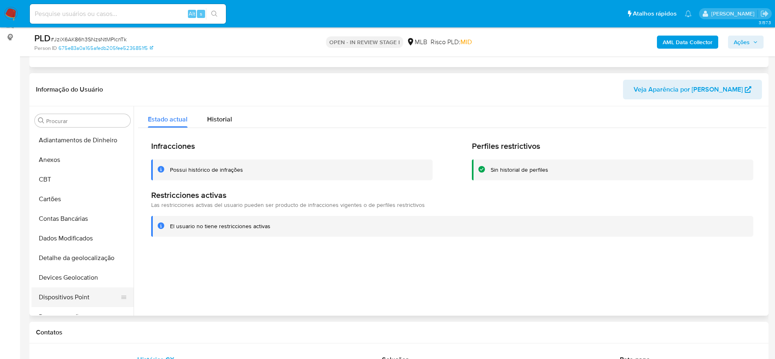
click at [69, 297] on button "Dispositivos Point" at bounding box center [79, 297] width 96 height 20
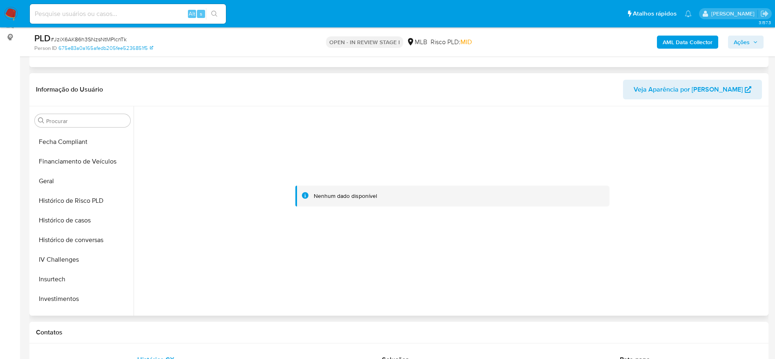
scroll to position [306, 0]
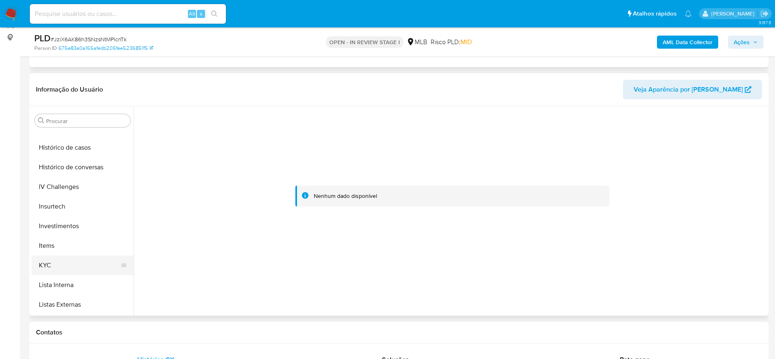
click at [61, 260] on button "KYC" at bounding box center [79, 265] width 96 height 20
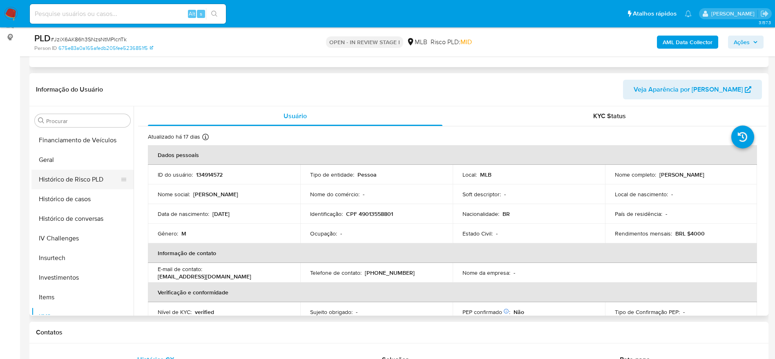
scroll to position [184, 0]
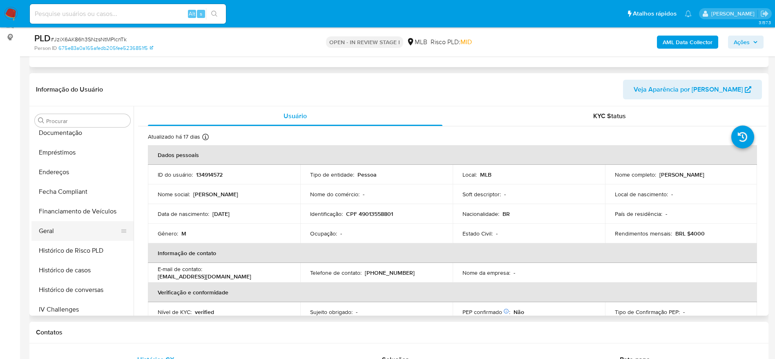
click at [47, 228] on button "Geral" at bounding box center [79, 231] width 96 height 20
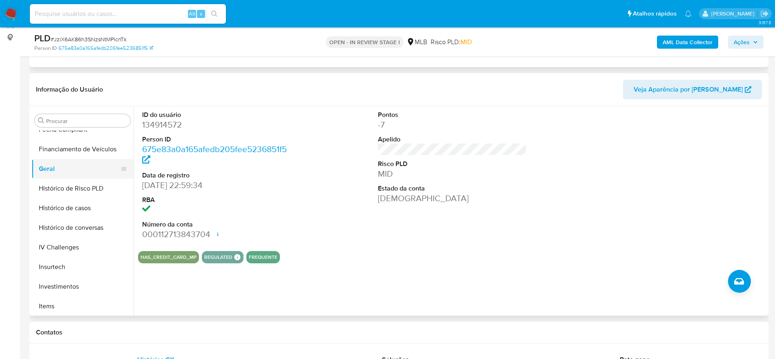
scroll to position [306, 0]
click at [75, 262] on button "KYC" at bounding box center [79, 265] width 96 height 20
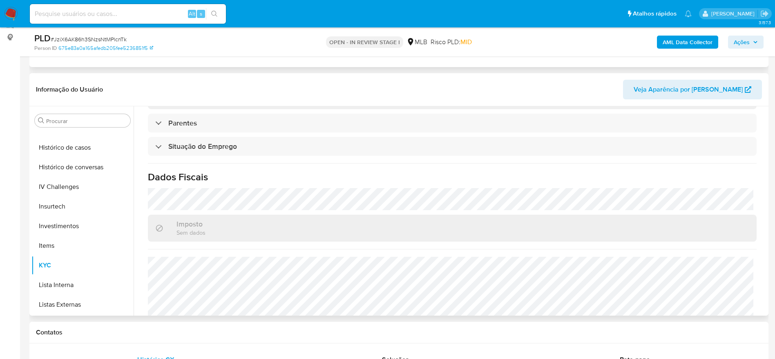
scroll to position [340, 0]
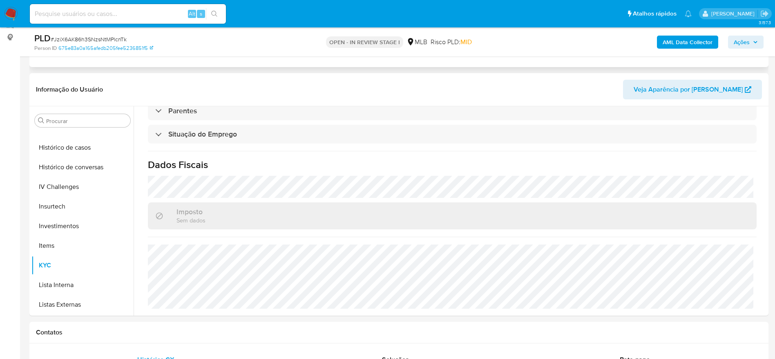
click at [744, 47] on span "Ações" at bounding box center [741, 42] width 16 height 13
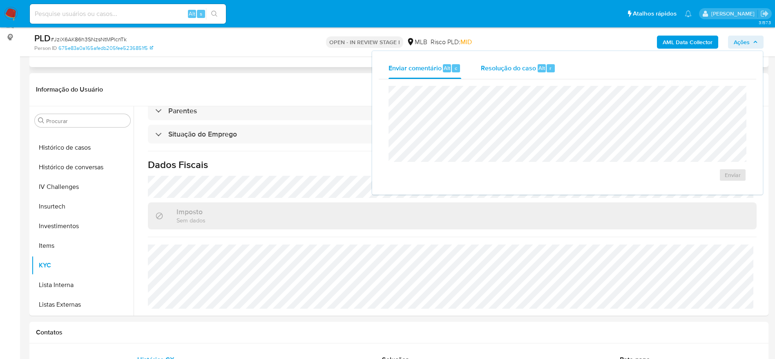
click at [513, 67] on span "Resolução do caso" at bounding box center [508, 67] width 55 height 9
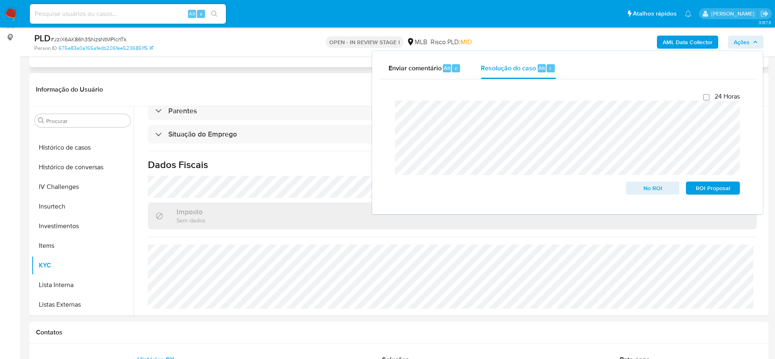
click at [689, 43] on b "AML Data Collector" at bounding box center [687, 42] width 50 height 13
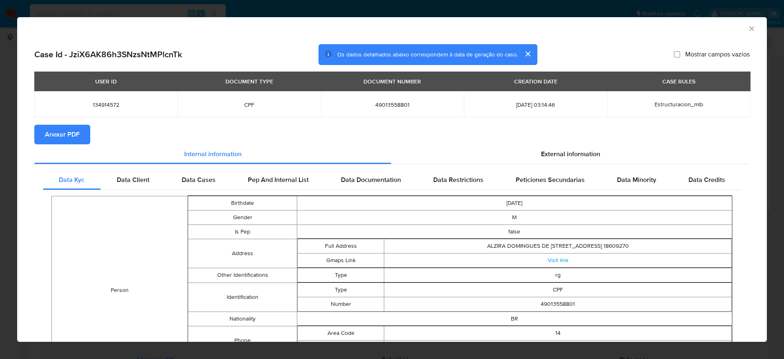
click at [78, 134] on span "Anexar PDF" at bounding box center [62, 134] width 35 height 18
click at [748, 26] on icon "Fechar a janela" at bounding box center [752, 28] width 8 height 8
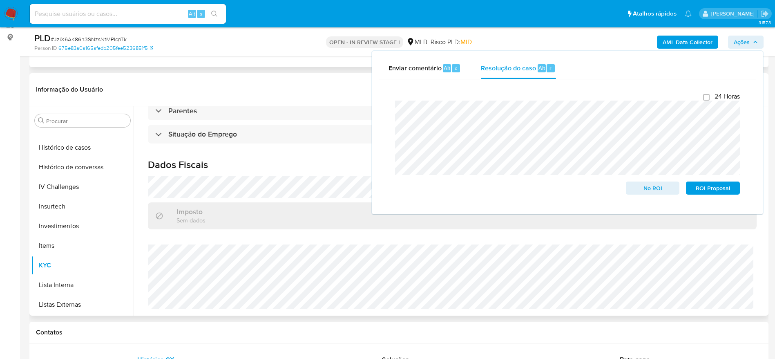
scroll to position [0, 0]
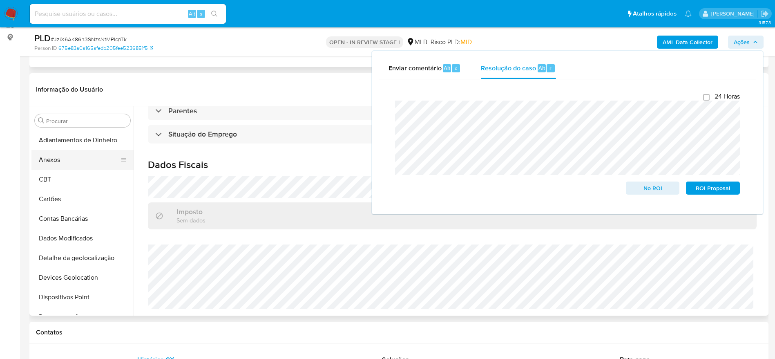
click at [79, 161] on button "Anexos" at bounding box center [79, 160] width 96 height 20
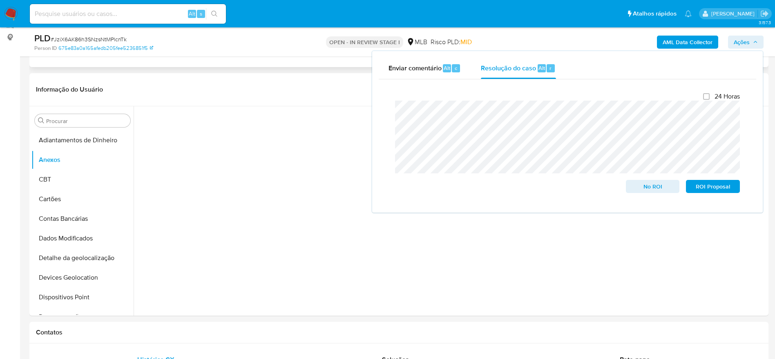
click at [741, 39] on span "Ações" at bounding box center [741, 42] width 16 height 13
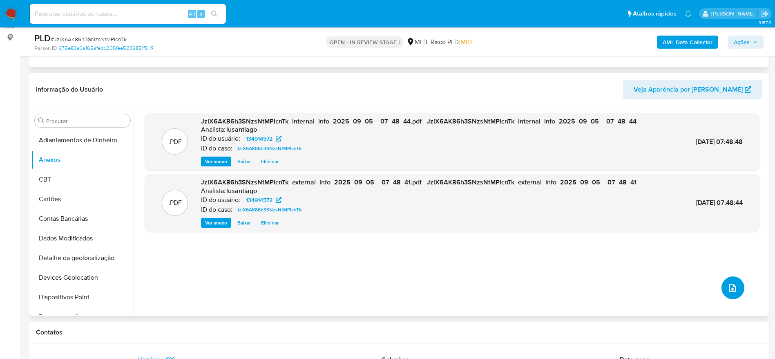
click at [730, 286] on icon "upload-file" at bounding box center [732, 288] width 10 height 10
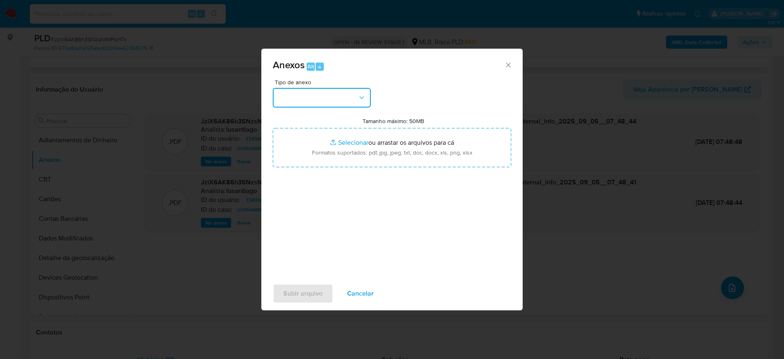
click at [363, 101] on icon "button" at bounding box center [362, 98] width 8 height 8
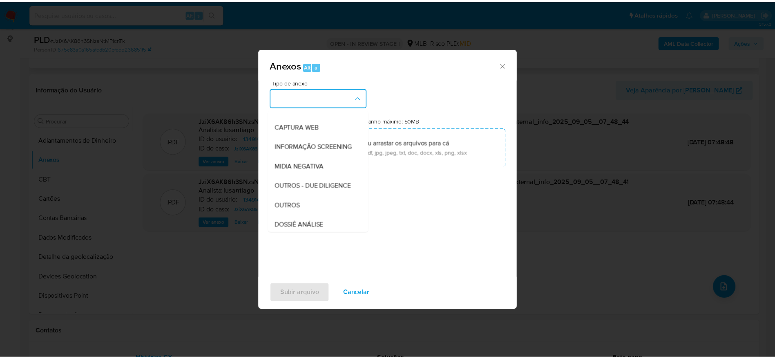
scroll to position [126, 0]
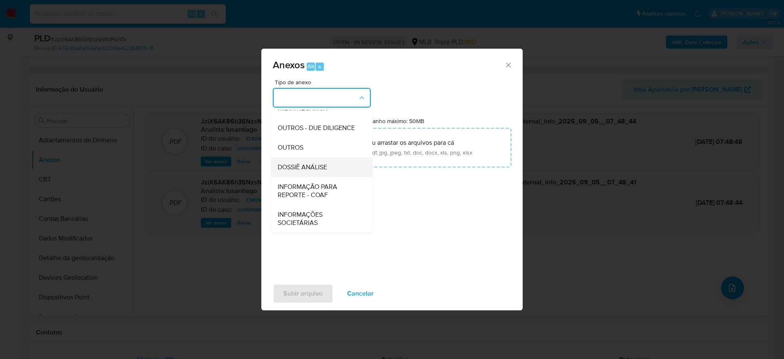
click at [323, 166] on span "DOSSIÊ ANÁLISE" at bounding box center [302, 167] width 49 height 8
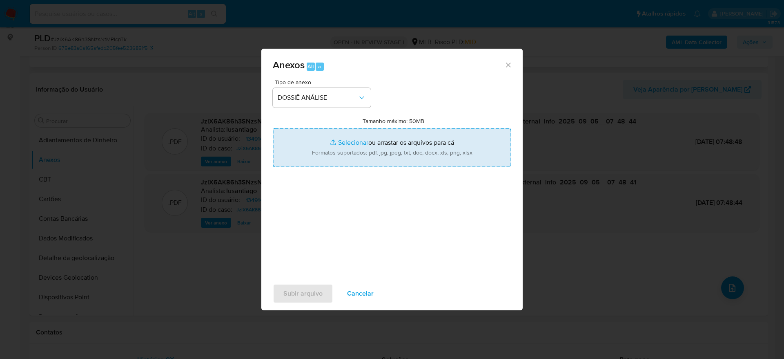
type input "C:\fakepath\Mulan 134914572_2025_09_04_15_18_22.xlsx"
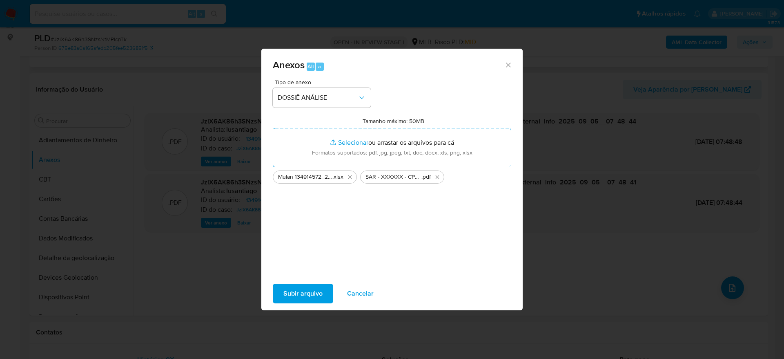
click at [308, 300] on span "Subir arquivo" at bounding box center [302, 293] width 39 height 18
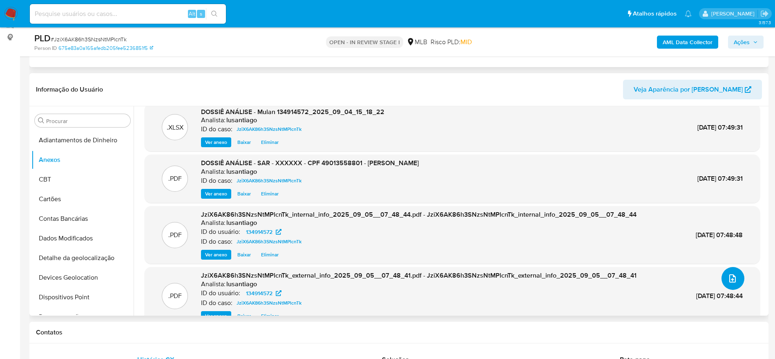
scroll to position [0, 0]
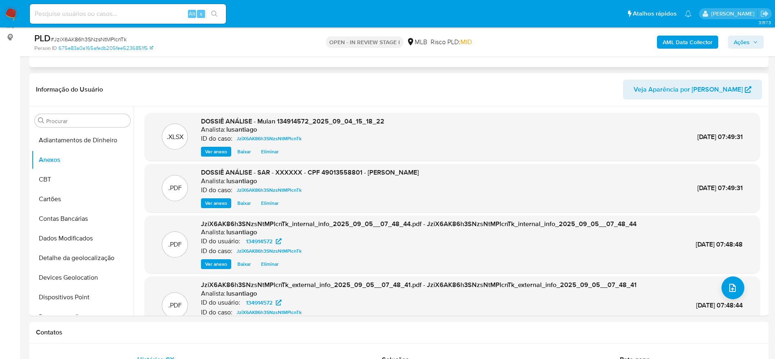
click at [756, 36] on span "Ações" at bounding box center [745, 41] width 24 height 11
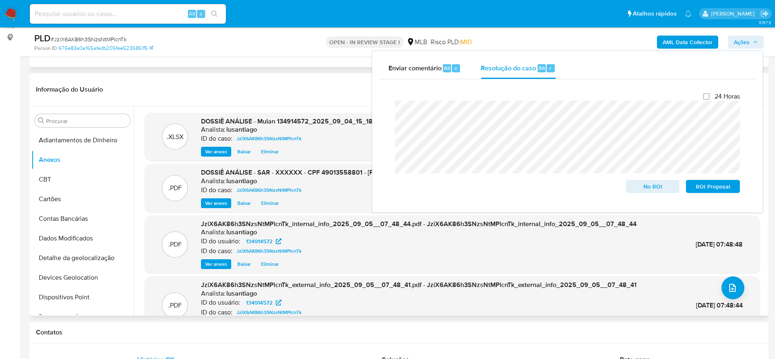
scroll to position [45, 0]
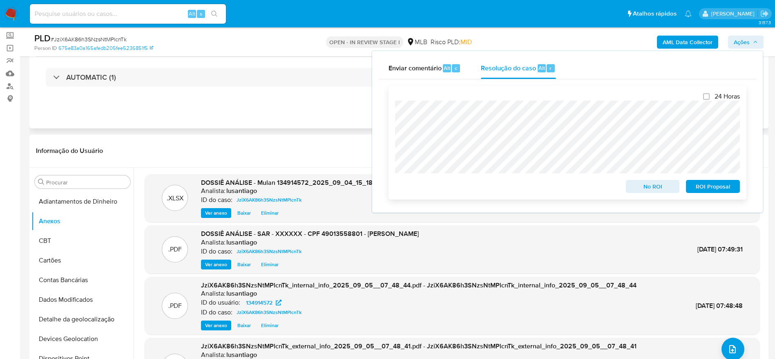
click at [718, 186] on span "ROI Proposal" at bounding box center [712, 185] width 42 height 11
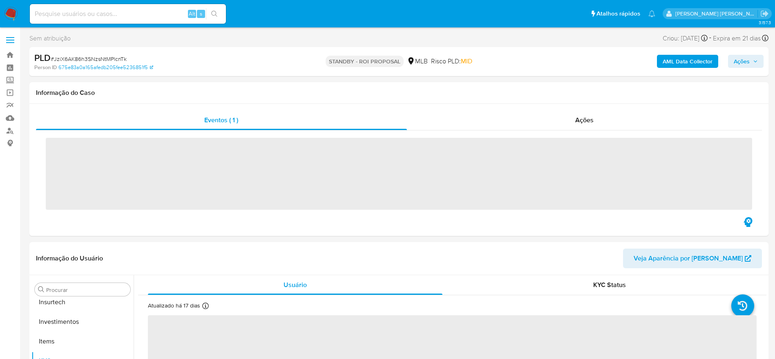
scroll to position [384, 0]
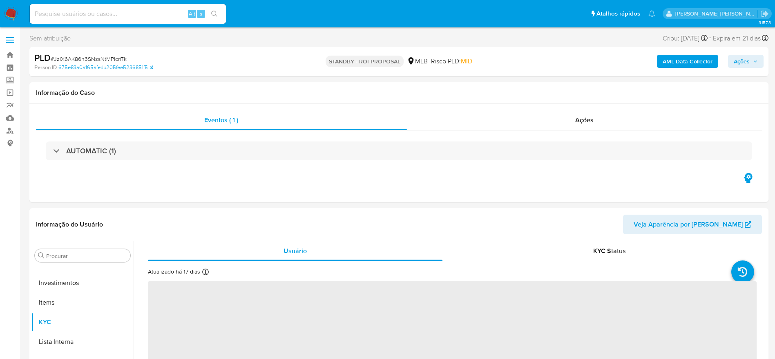
select select "10"
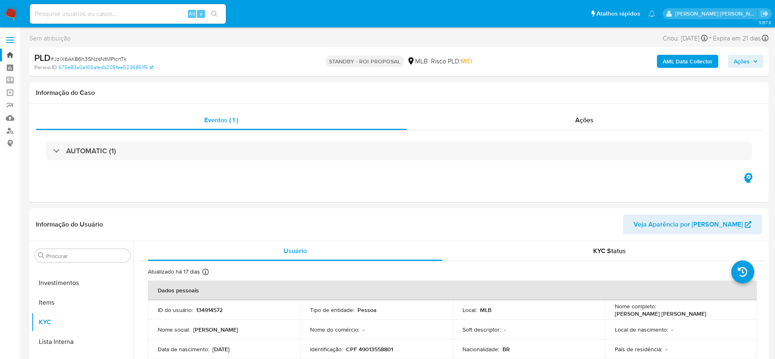
click at [12, 53] on link "Bandeja" at bounding box center [48, 55] width 97 height 13
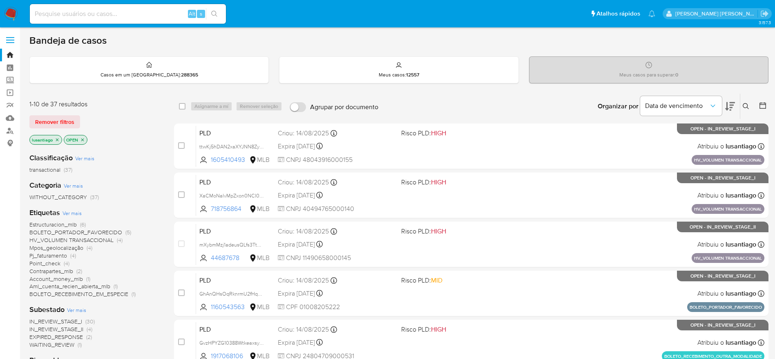
click at [111, 13] on input at bounding box center [128, 14] width 196 height 11
paste input "294934641"
type input "294934641"
click at [216, 17] on button "search-icon" at bounding box center [214, 13] width 17 height 11
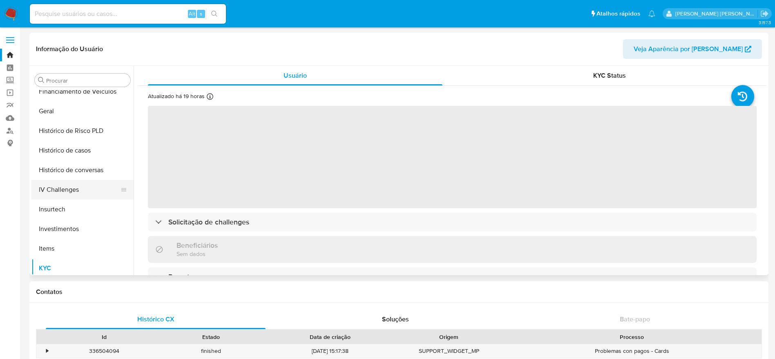
scroll to position [262, 0]
click at [75, 158] on button "Histórico de casos" at bounding box center [79, 152] width 96 height 20
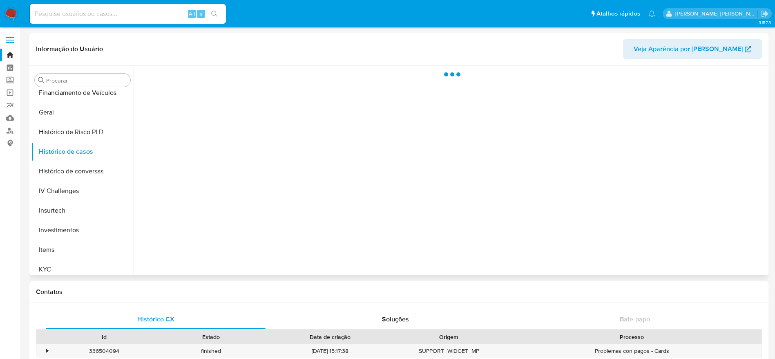
select select "10"
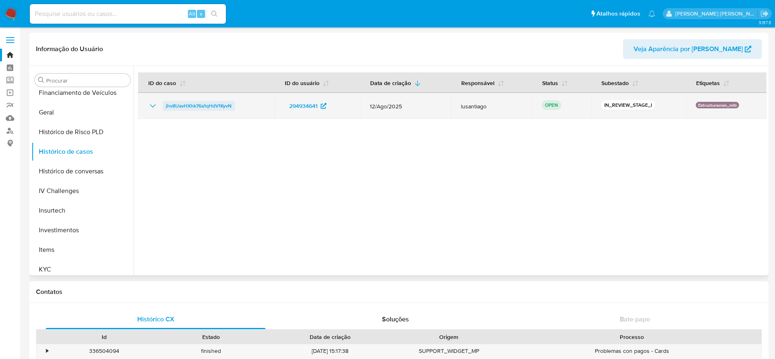
click at [212, 101] on span "jhv8UavHXhk76a1qHdV1KyvN" at bounding box center [199, 106] width 66 height 10
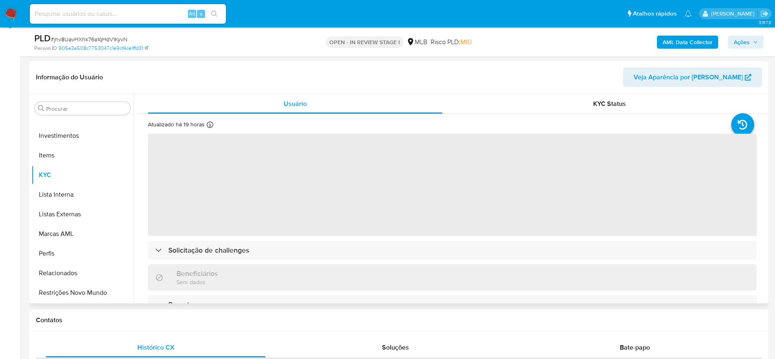
scroll to position [122, 0]
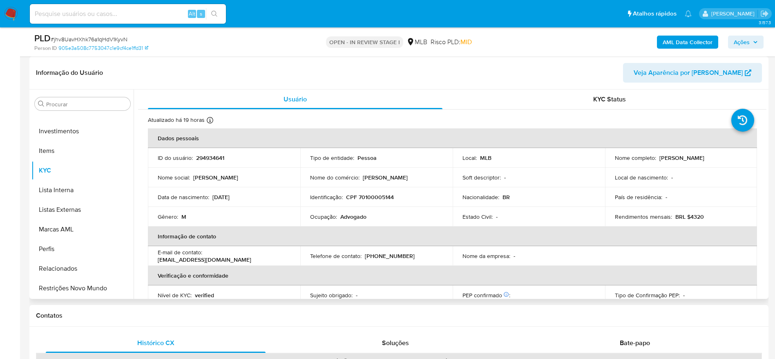
select select "10"
click at [370, 195] on p "CPF 70100005144" at bounding box center [370, 196] width 48 height 7
copy p "70100005144"
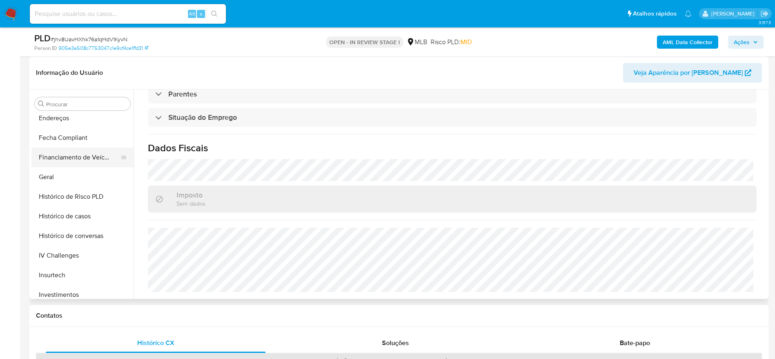
scroll to position [200, 0]
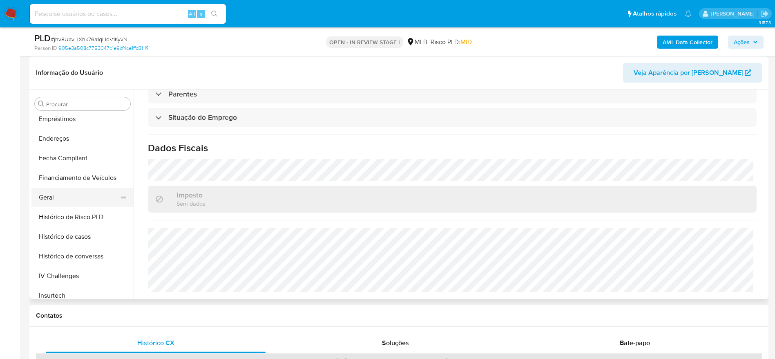
click at [50, 199] on button "Geral" at bounding box center [79, 197] width 96 height 20
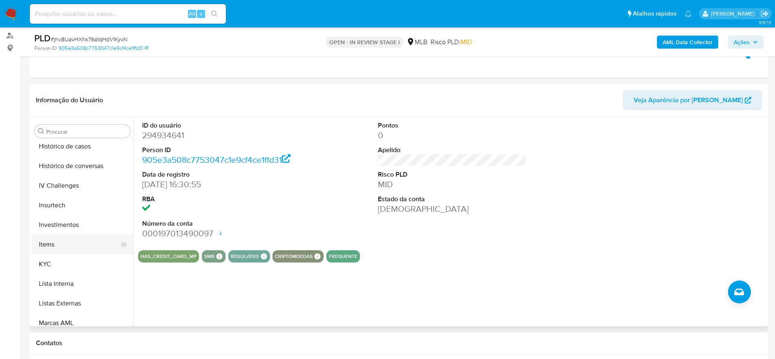
scroll to position [323, 0]
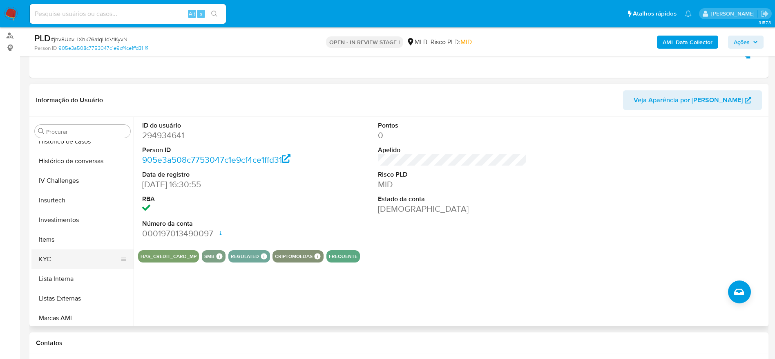
click at [63, 258] on button "KYC" at bounding box center [79, 259] width 96 height 20
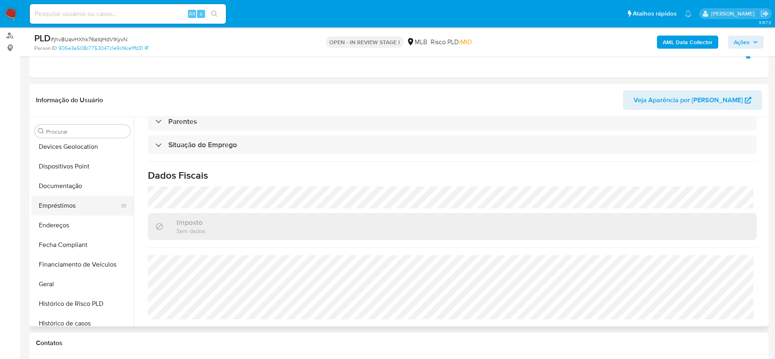
scroll to position [139, 0]
click at [54, 228] on button "Endereços" at bounding box center [82, 227] width 102 height 20
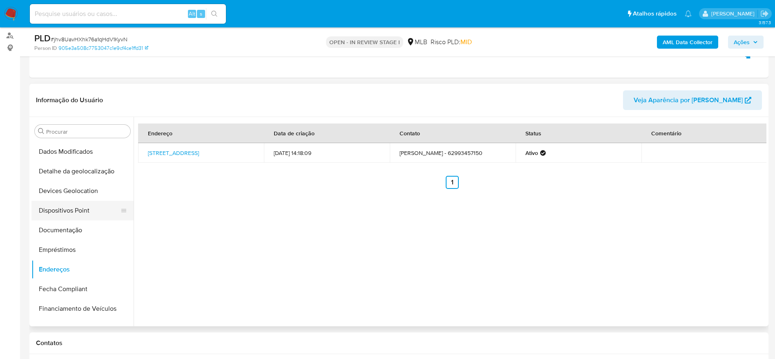
scroll to position [78, 0]
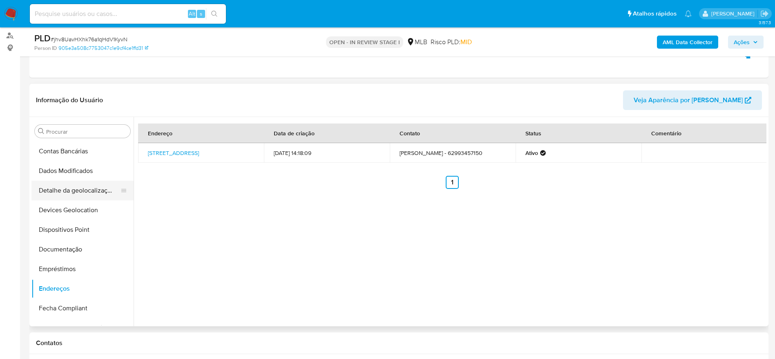
click at [69, 190] on button "Detalhe da geolocalização" at bounding box center [79, 190] width 96 height 20
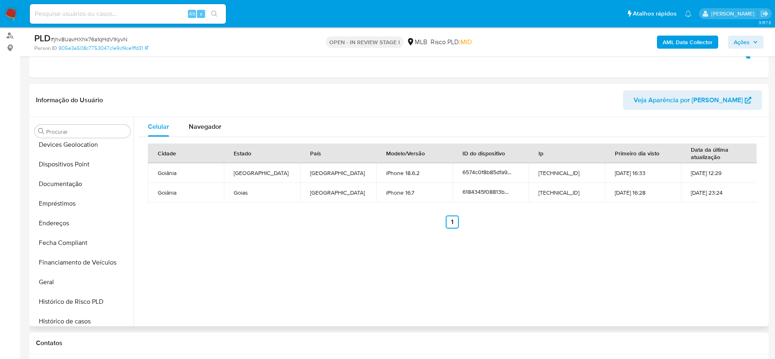
scroll to position [384, 0]
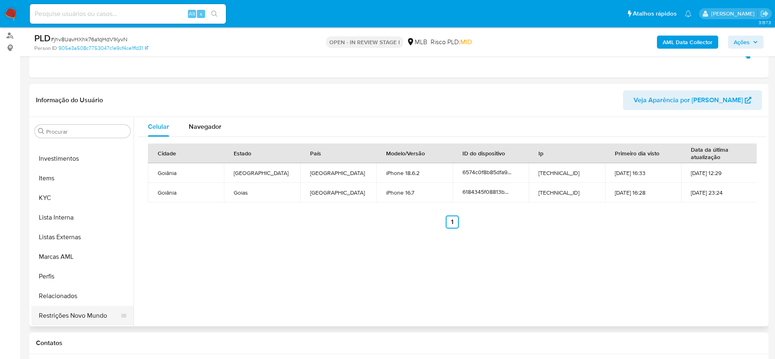
click at [62, 310] on button "Restrições Novo Mundo" at bounding box center [79, 315] width 96 height 20
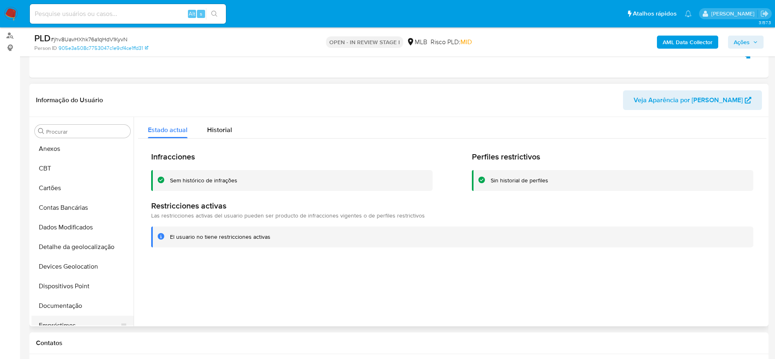
scroll to position [17, 0]
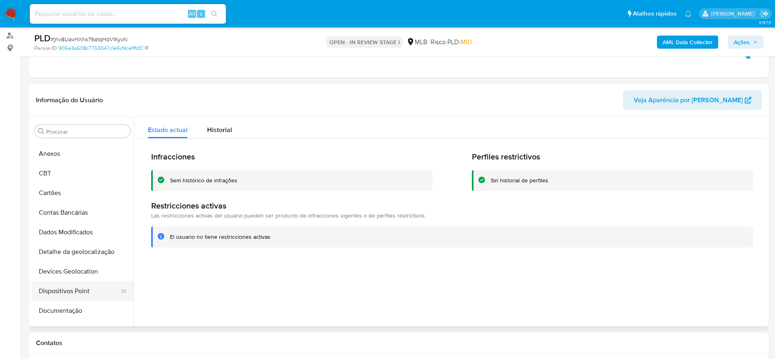
click at [67, 295] on button "Dispositivos Point" at bounding box center [79, 291] width 96 height 20
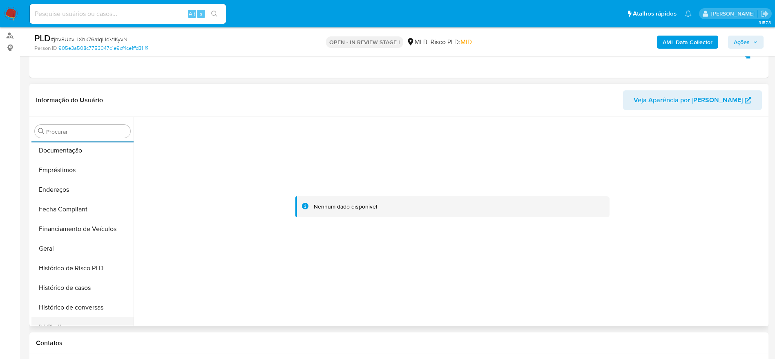
scroll to position [262, 0]
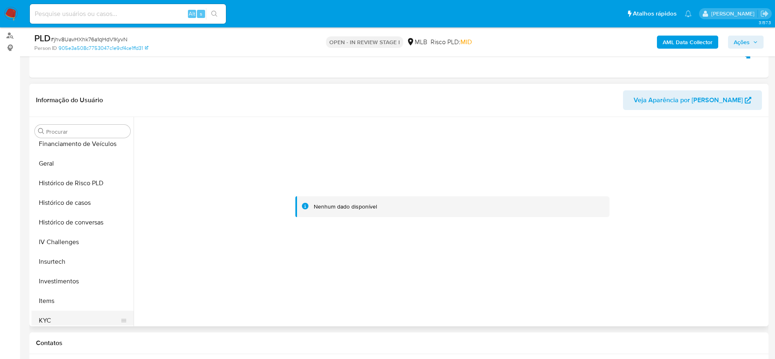
click at [50, 314] on button "KYC" at bounding box center [79, 320] width 96 height 20
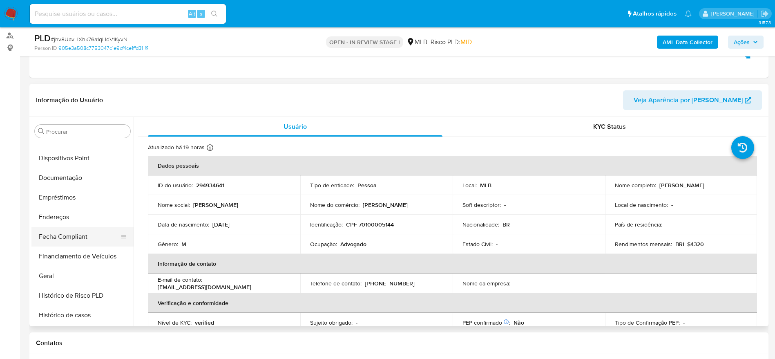
scroll to position [139, 0]
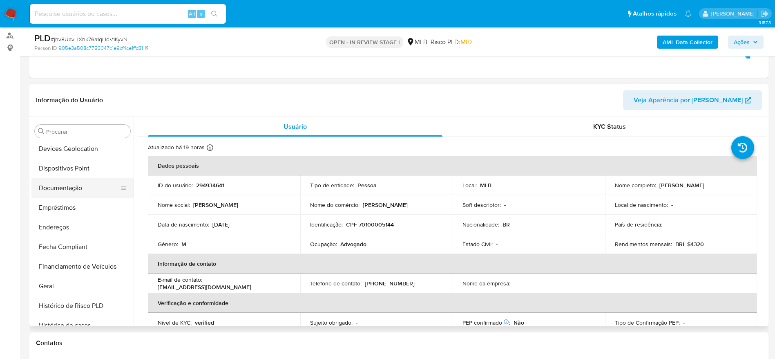
click at [65, 189] on button "Documentação" at bounding box center [79, 188] width 96 height 20
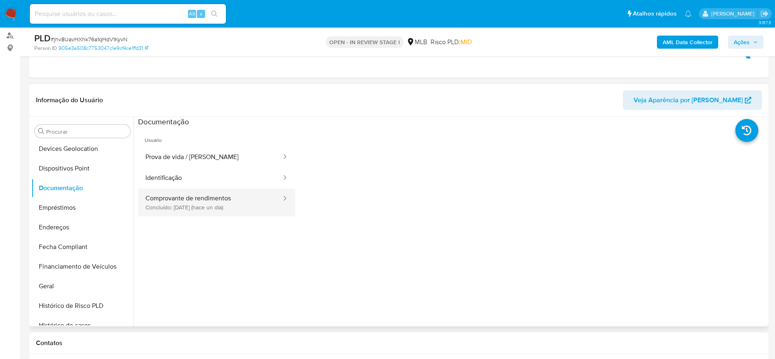
click at [183, 196] on button "Comprovante de rendimentos Concluído: [DATE] (hace un día)" at bounding box center [210, 202] width 144 height 28
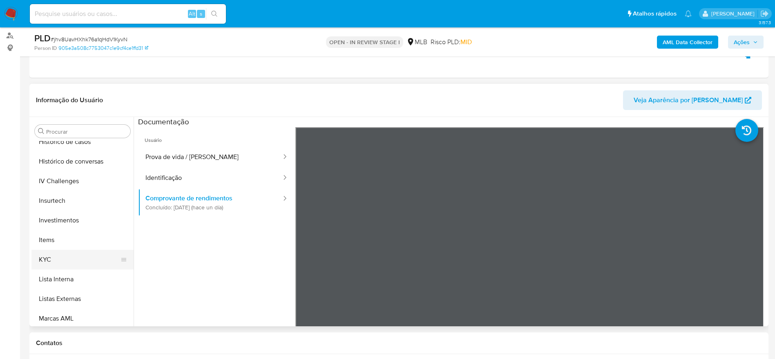
scroll to position [323, 0]
click at [55, 255] on button "KYC" at bounding box center [79, 259] width 96 height 20
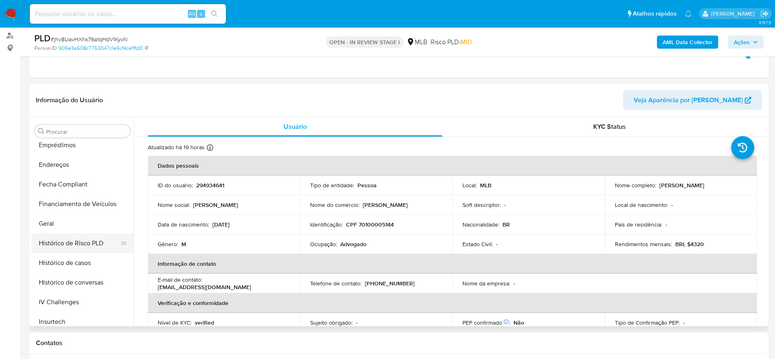
scroll to position [200, 0]
click at [75, 227] on button "Geral" at bounding box center [79, 225] width 96 height 20
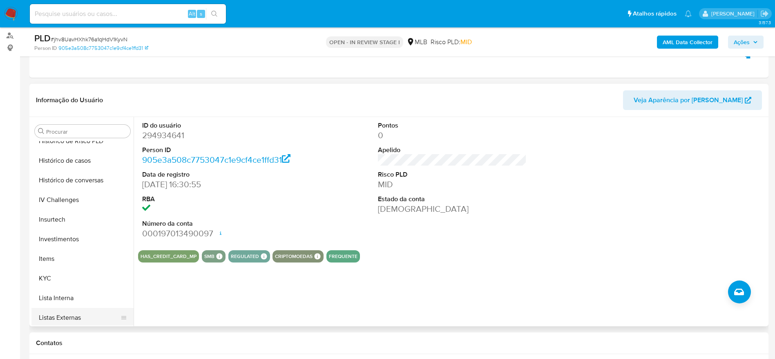
scroll to position [323, 0]
click at [60, 260] on button "KYC" at bounding box center [79, 259] width 96 height 20
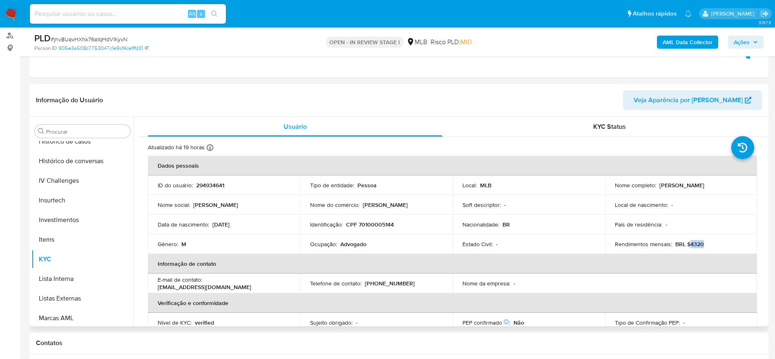
drag, startPoint x: 702, startPoint y: 245, endPoint x: 686, endPoint y: 245, distance: 15.9
click at [686, 245] on div "Rendimentos mensais : BRL $4320" at bounding box center [681, 243] width 133 height 7
copy p "4320"
drag, startPoint x: 365, startPoint y: 244, endPoint x: 340, endPoint y: 244, distance: 24.9
click at [340, 244] on div "Ocupação : Advogado" at bounding box center [376, 243] width 133 height 7
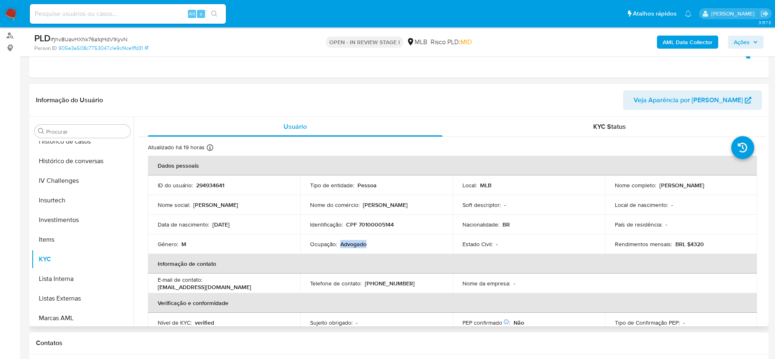
copy p "Advogado"
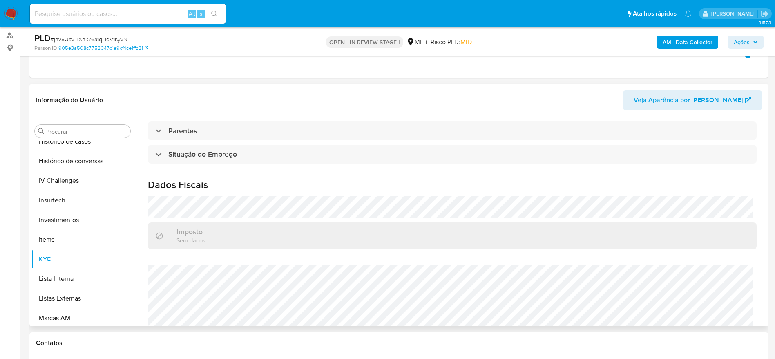
scroll to position [340, 0]
